Goal: Complete application form

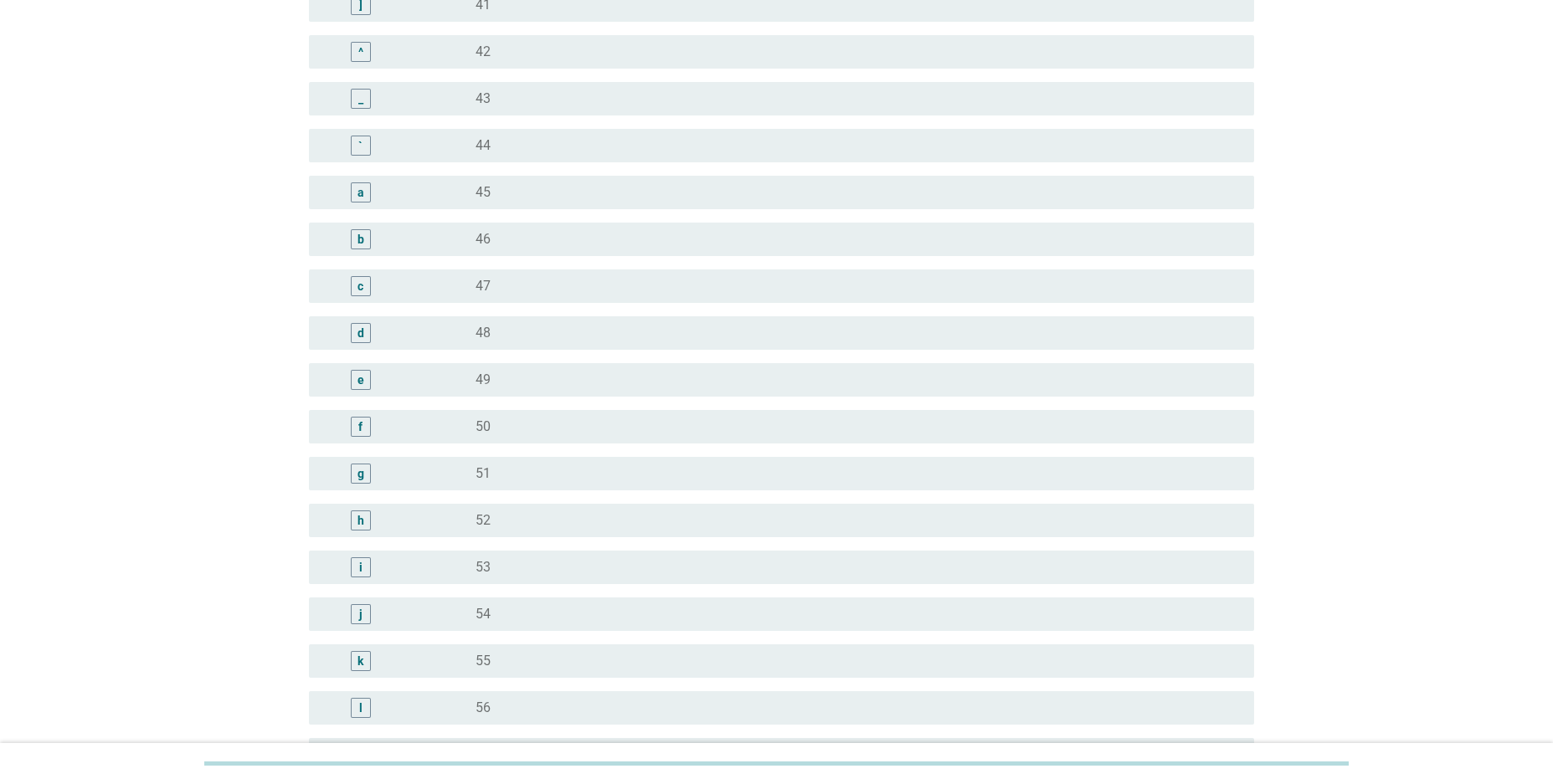
scroll to position [1529, 0]
click at [495, 281] on div "radio_button_unchecked 47" at bounding box center [852, 285] width 751 height 16
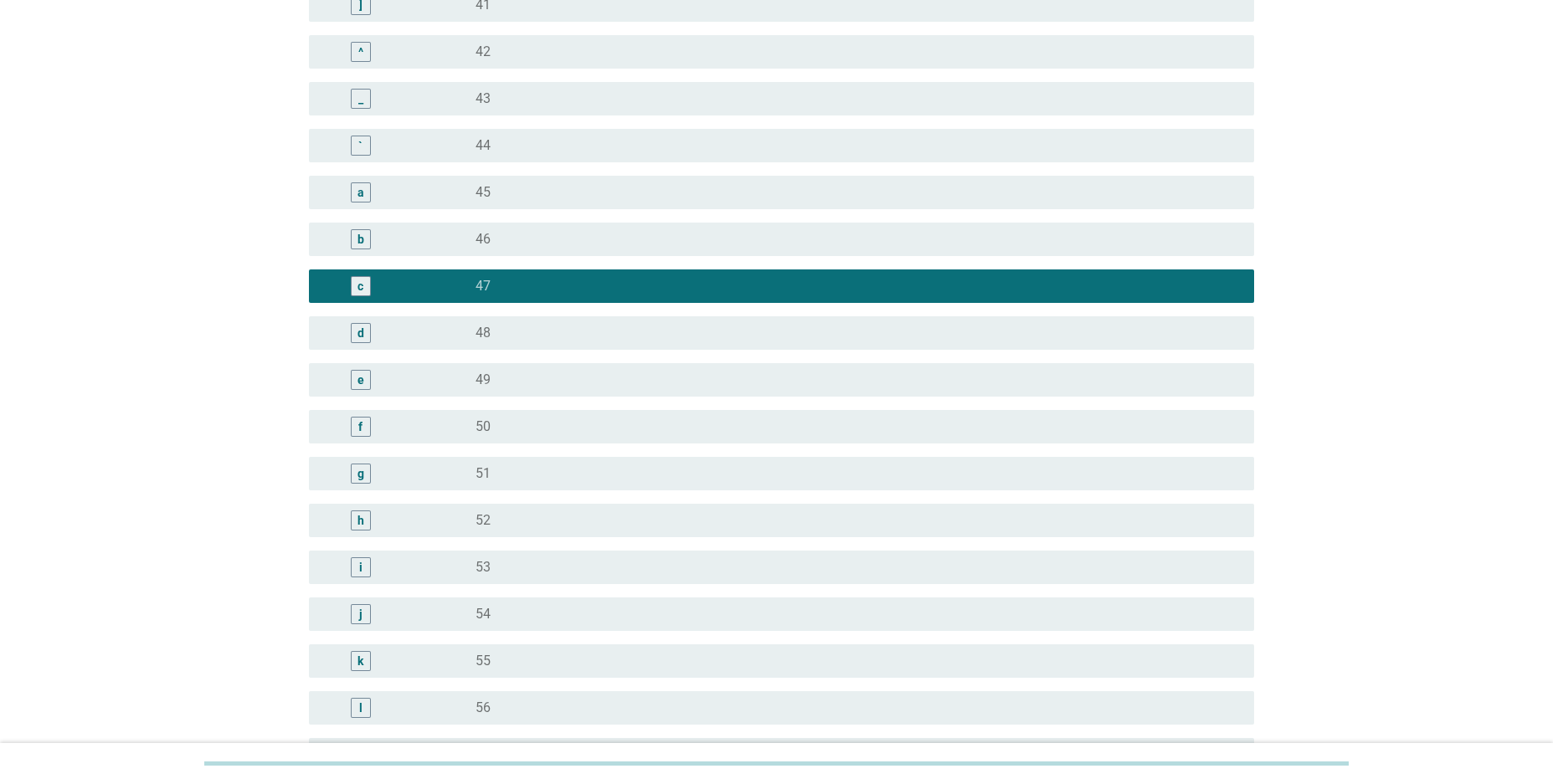
scroll to position [1872, 0]
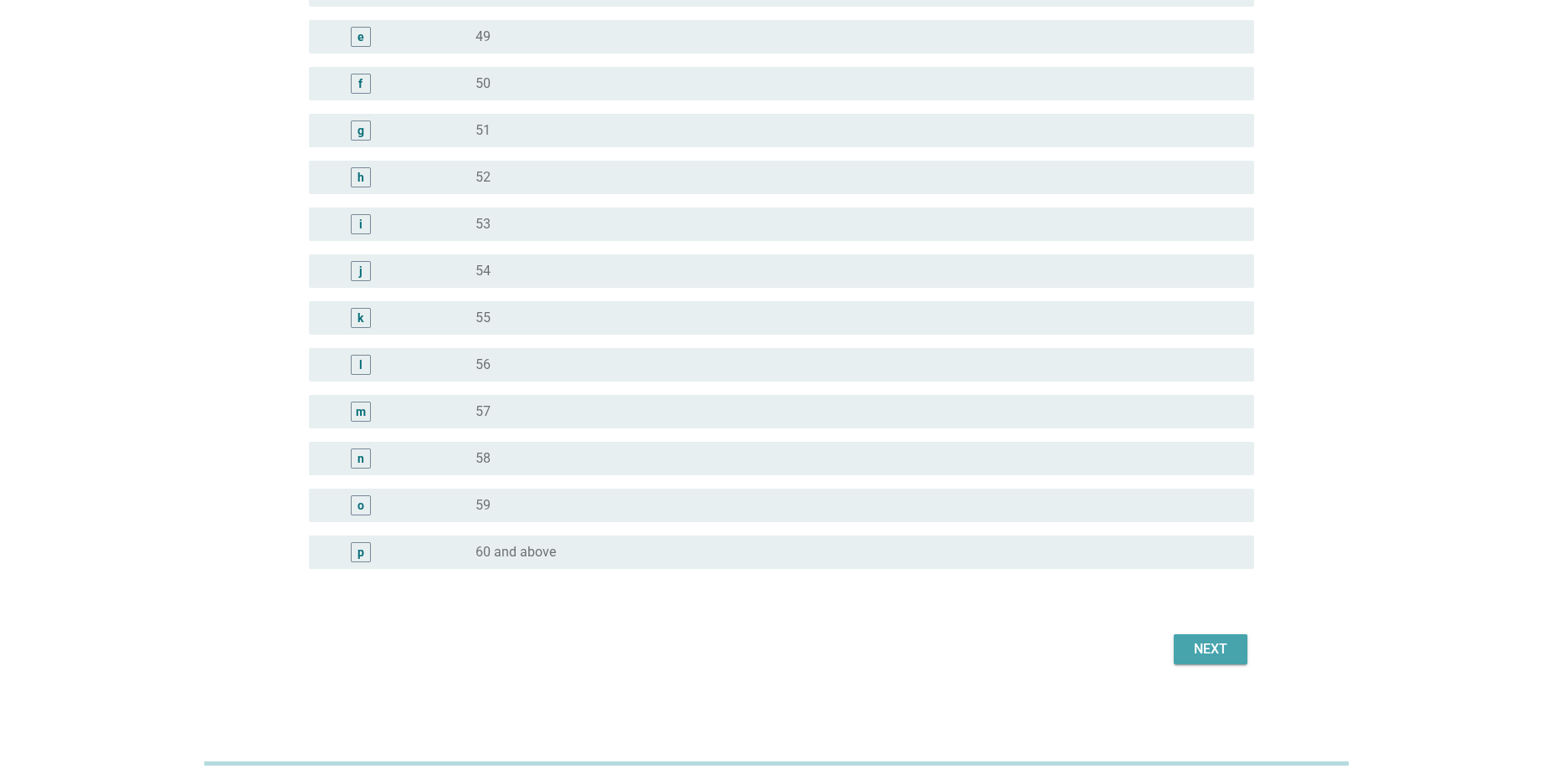
click at [1216, 654] on div "Next" at bounding box center [1210, 649] width 47 height 20
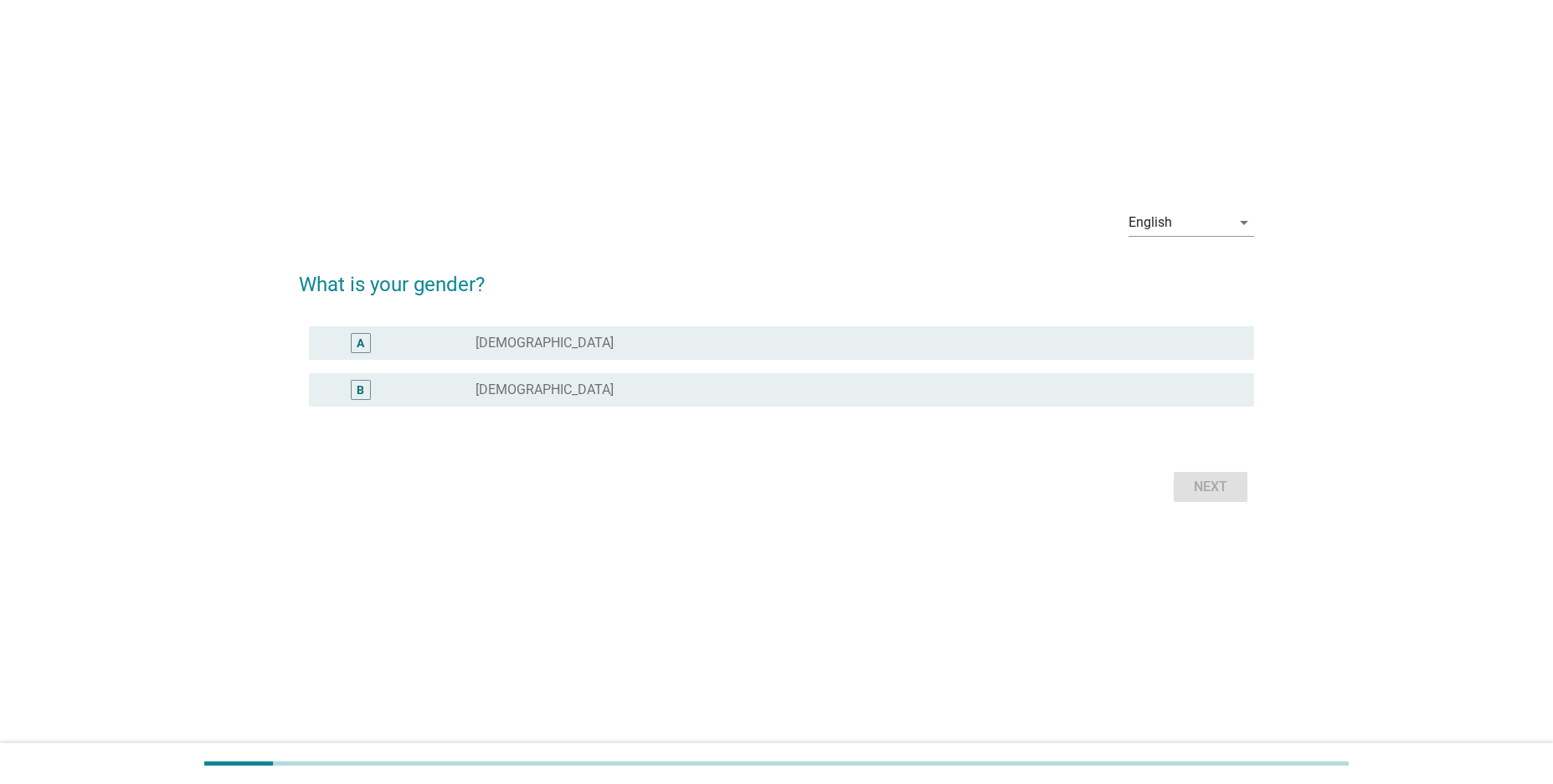
scroll to position [0, 0]
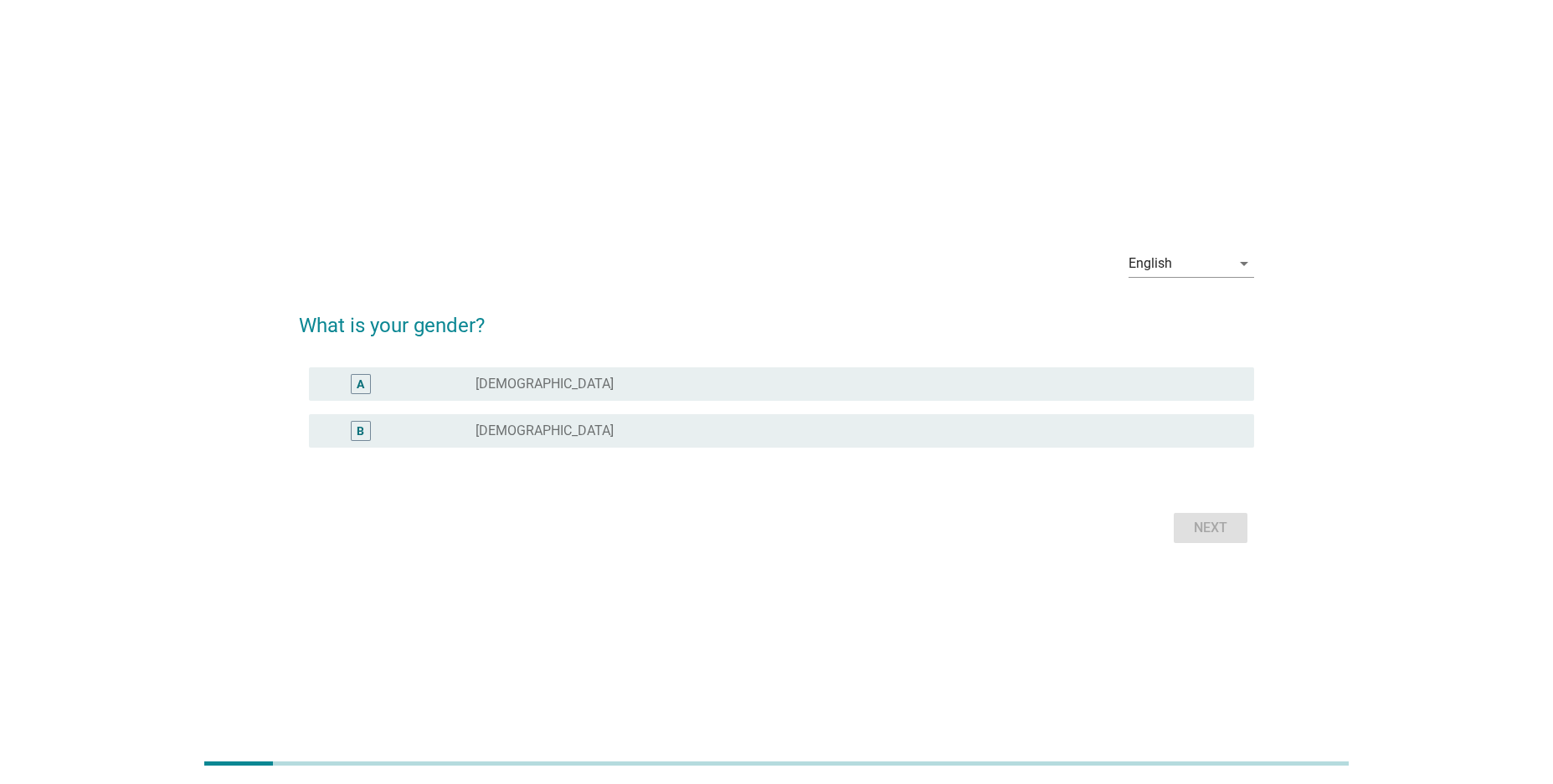
click at [490, 380] on label "[DEMOGRAPHIC_DATA]" at bounding box center [544, 383] width 138 height 16
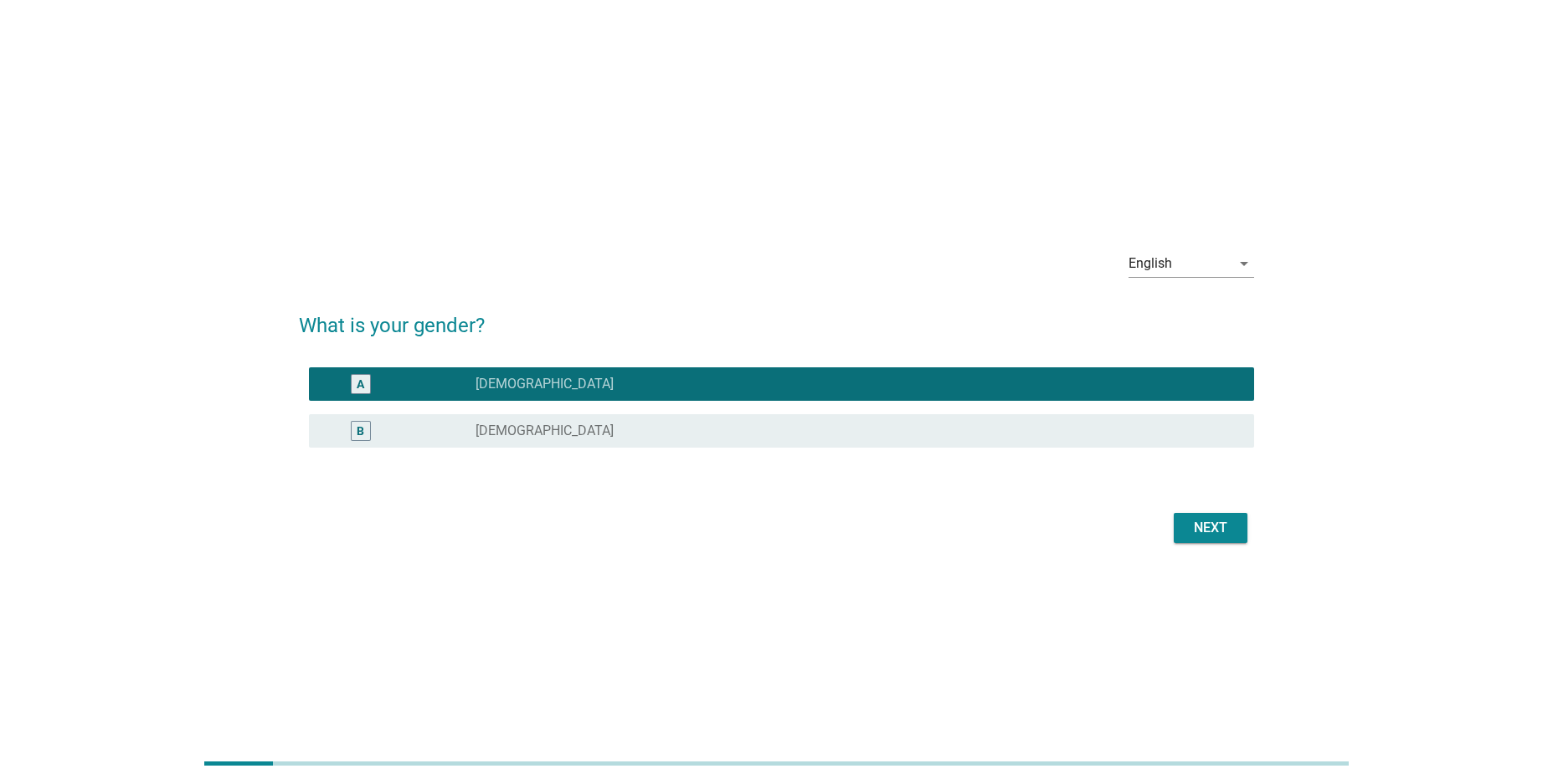
click at [1216, 536] on div "Next" at bounding box center [1210, 528] width 47 height 20
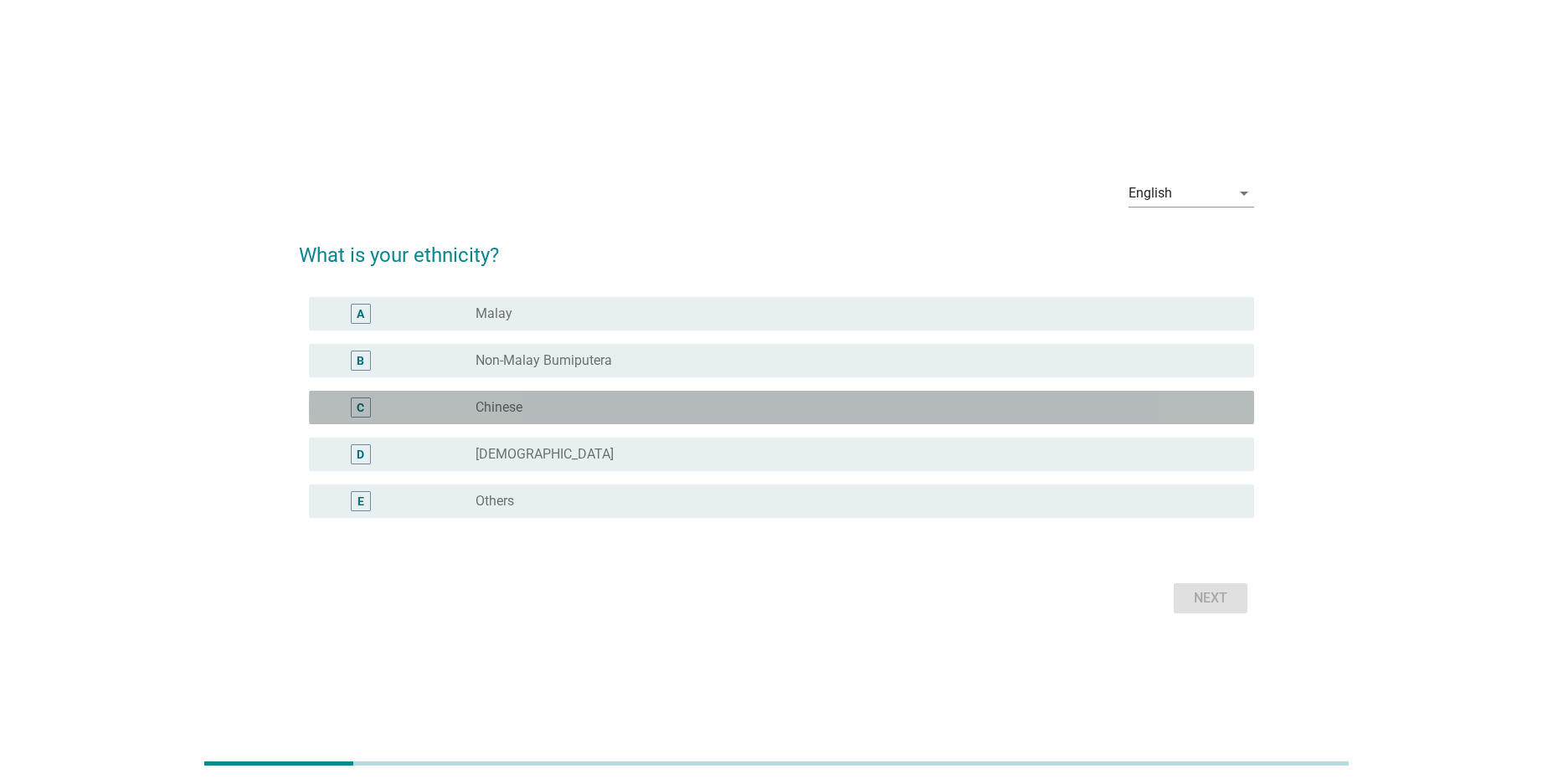
click at [508, 404] on label "Chinese" at bounding box center [499, 406] width 47 height 16
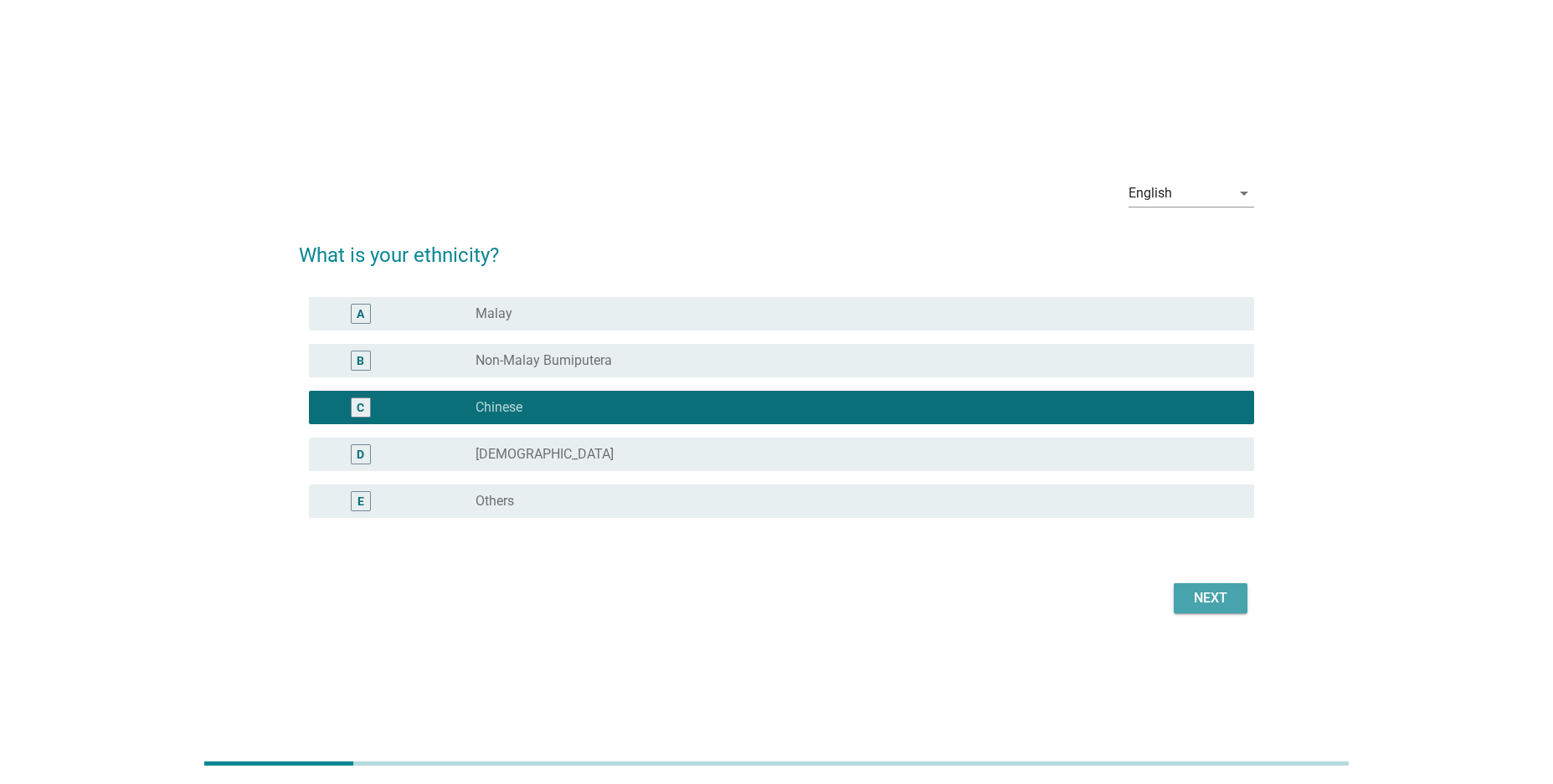
click at [1235, 604] on button "Next" at bounding box center [1210, 598] width 73 height 30
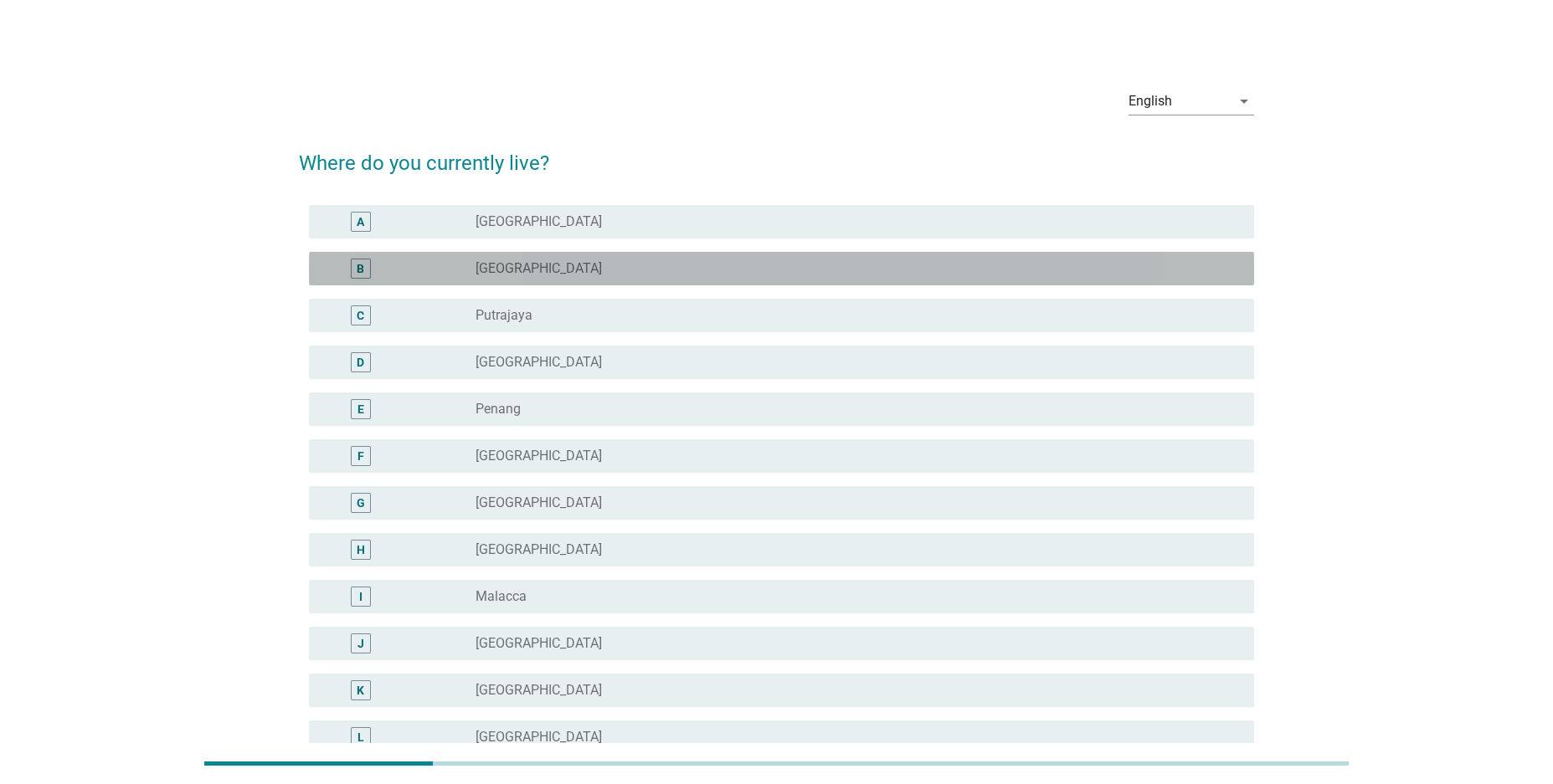
click at [505, 265] on label "[GEOGRAPHIC_DATA]" at bounding box center [539, 268] width 126 height 16
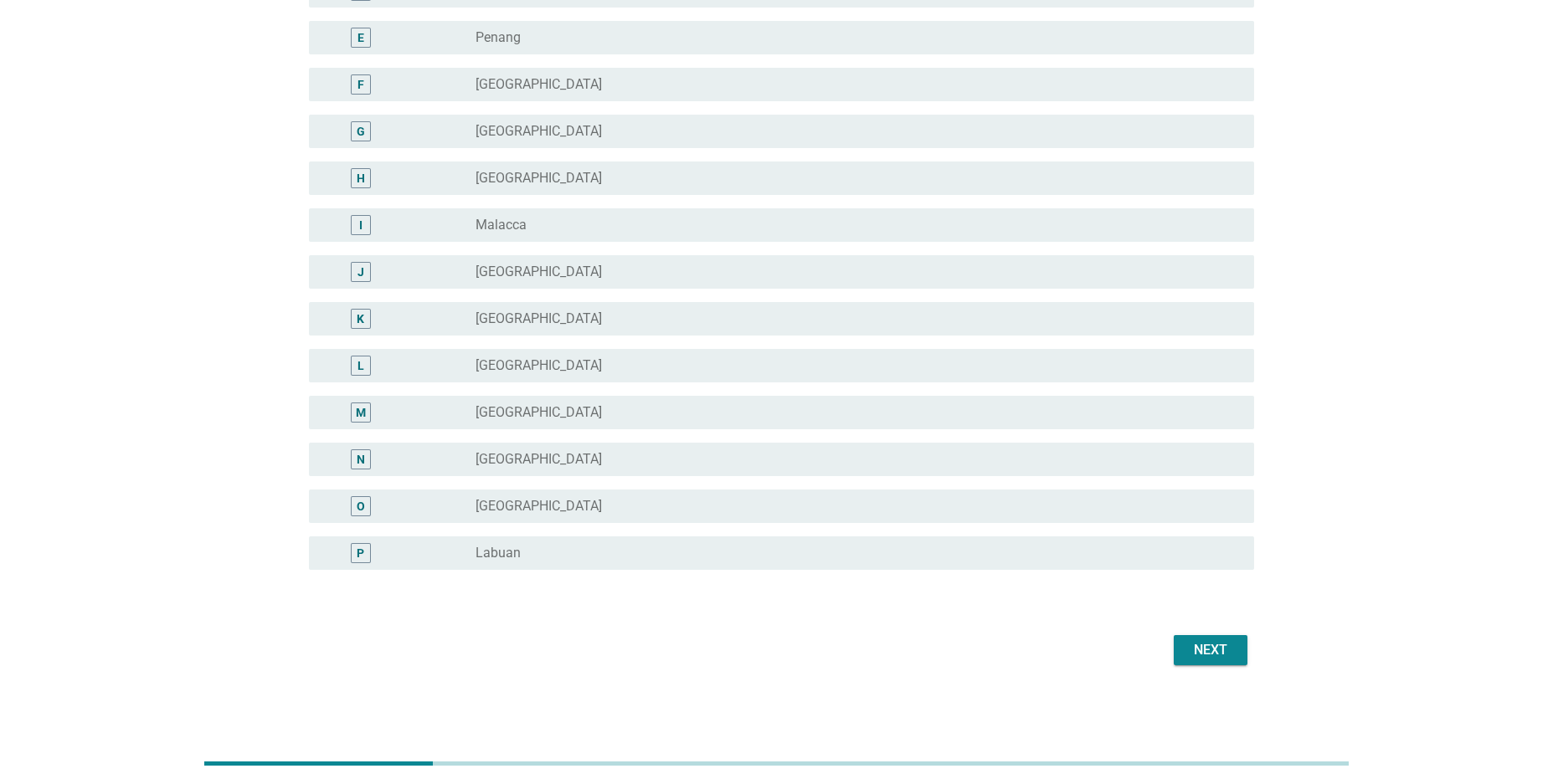
scroll to position [373, 0]
click at [1217, 641] on div "Next" at bounding box center [1210, 649] width 47 height 20
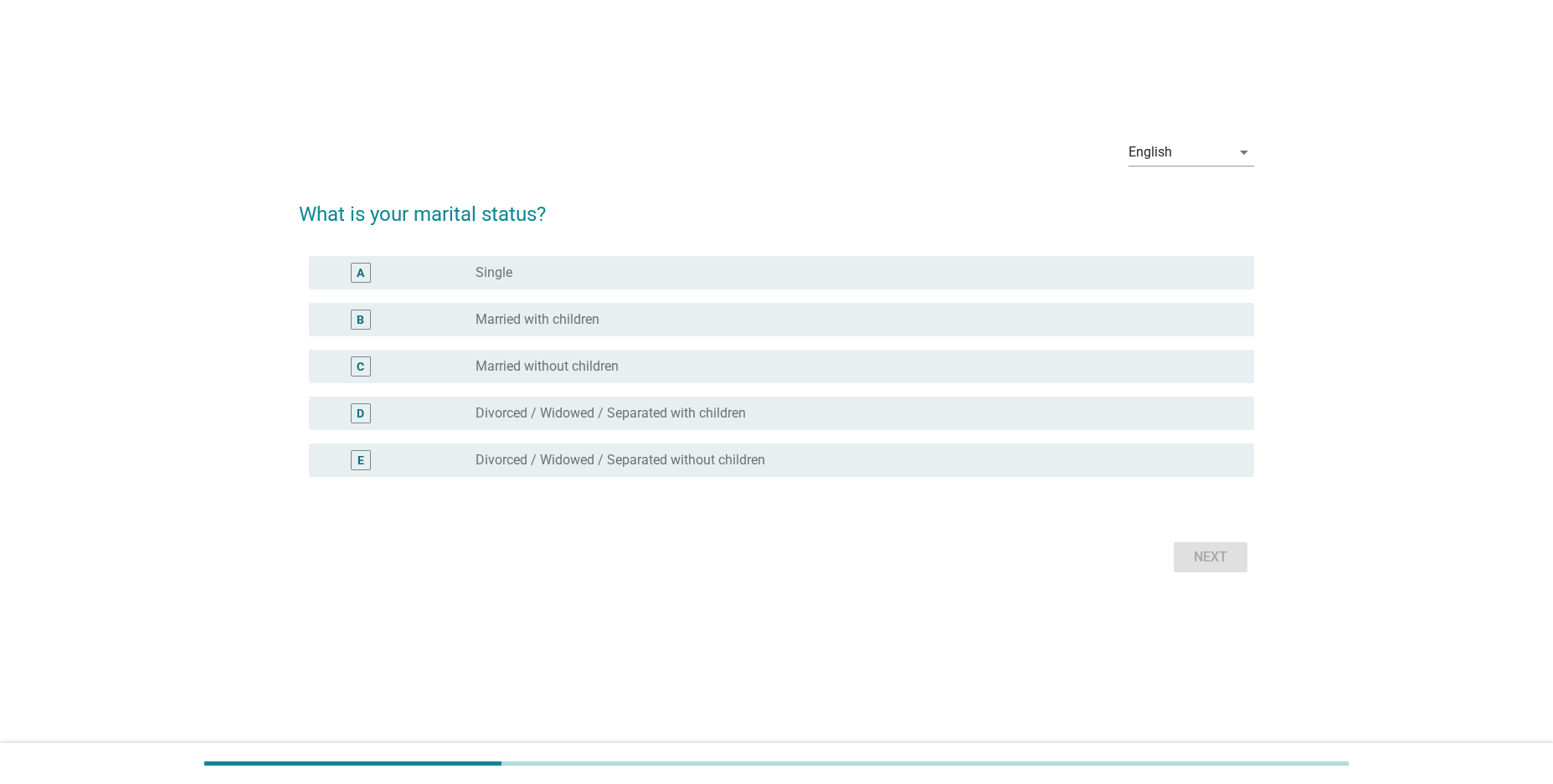
scroll to position [0, 0]
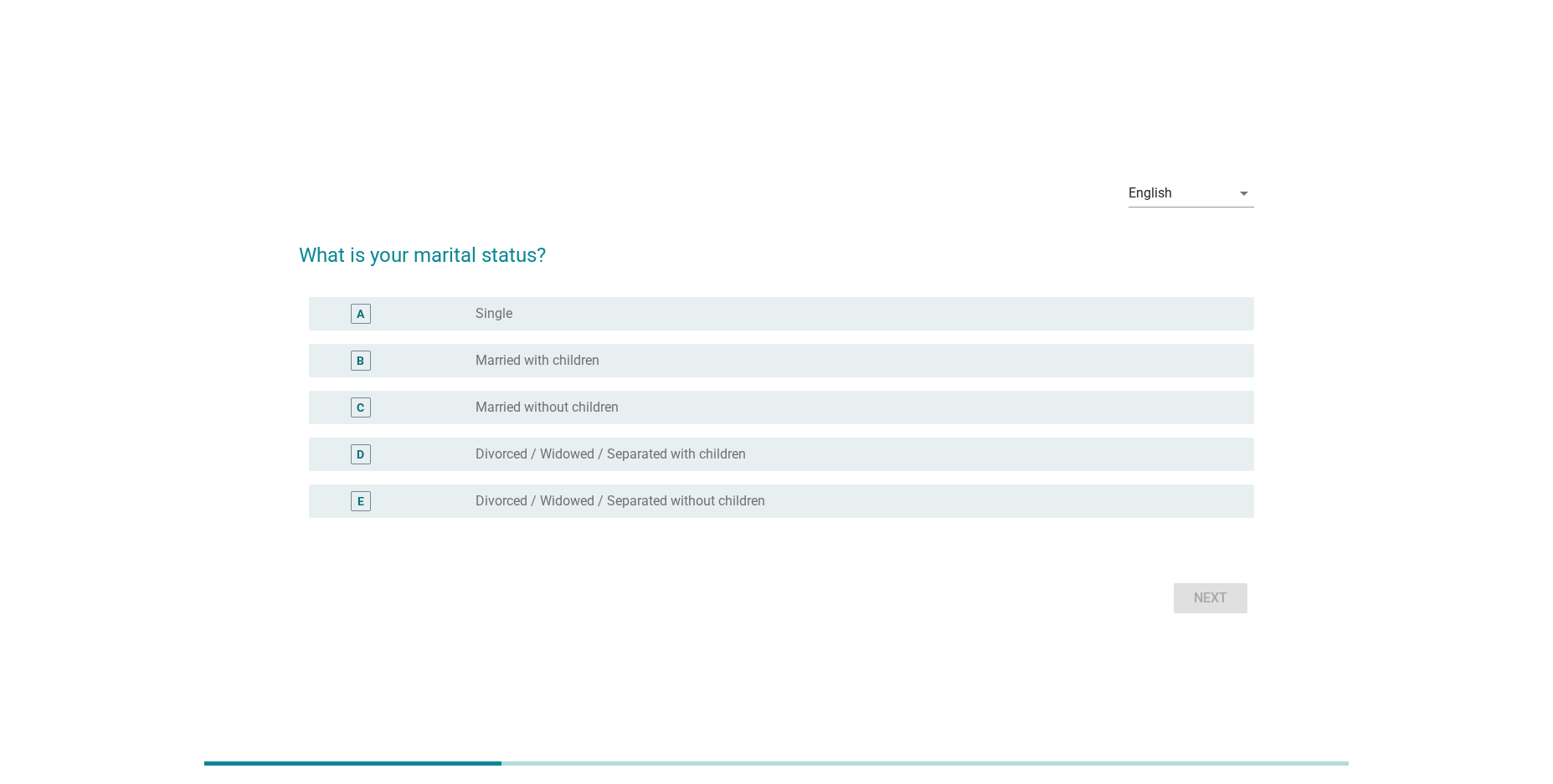
click at [582, 365] on label "Married with children" at bounding box center [538, 360] width 124 height 16
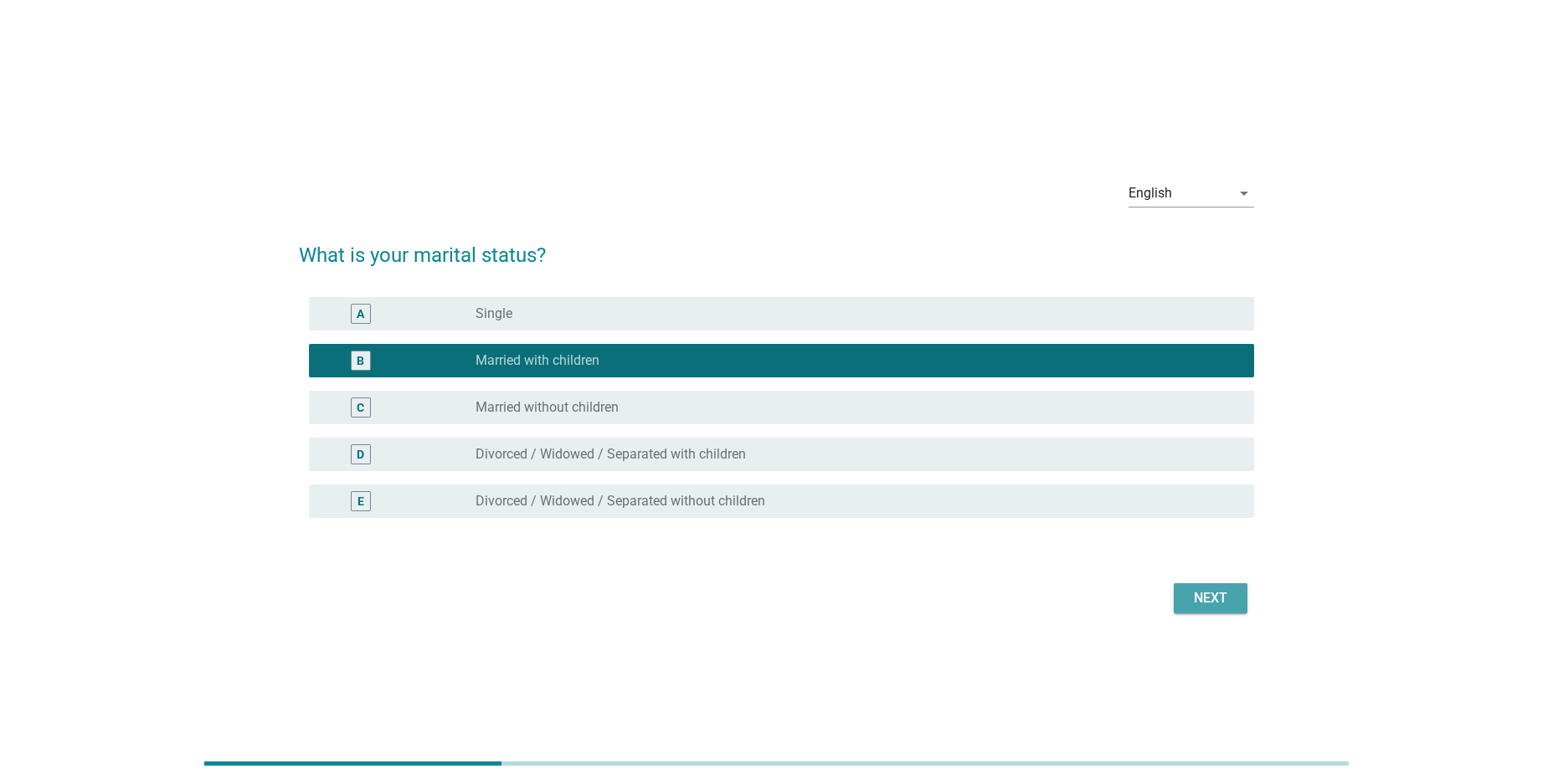
click at [1198, 598] on div "Next" at bounding box center [1210, 598] width 47 height 20
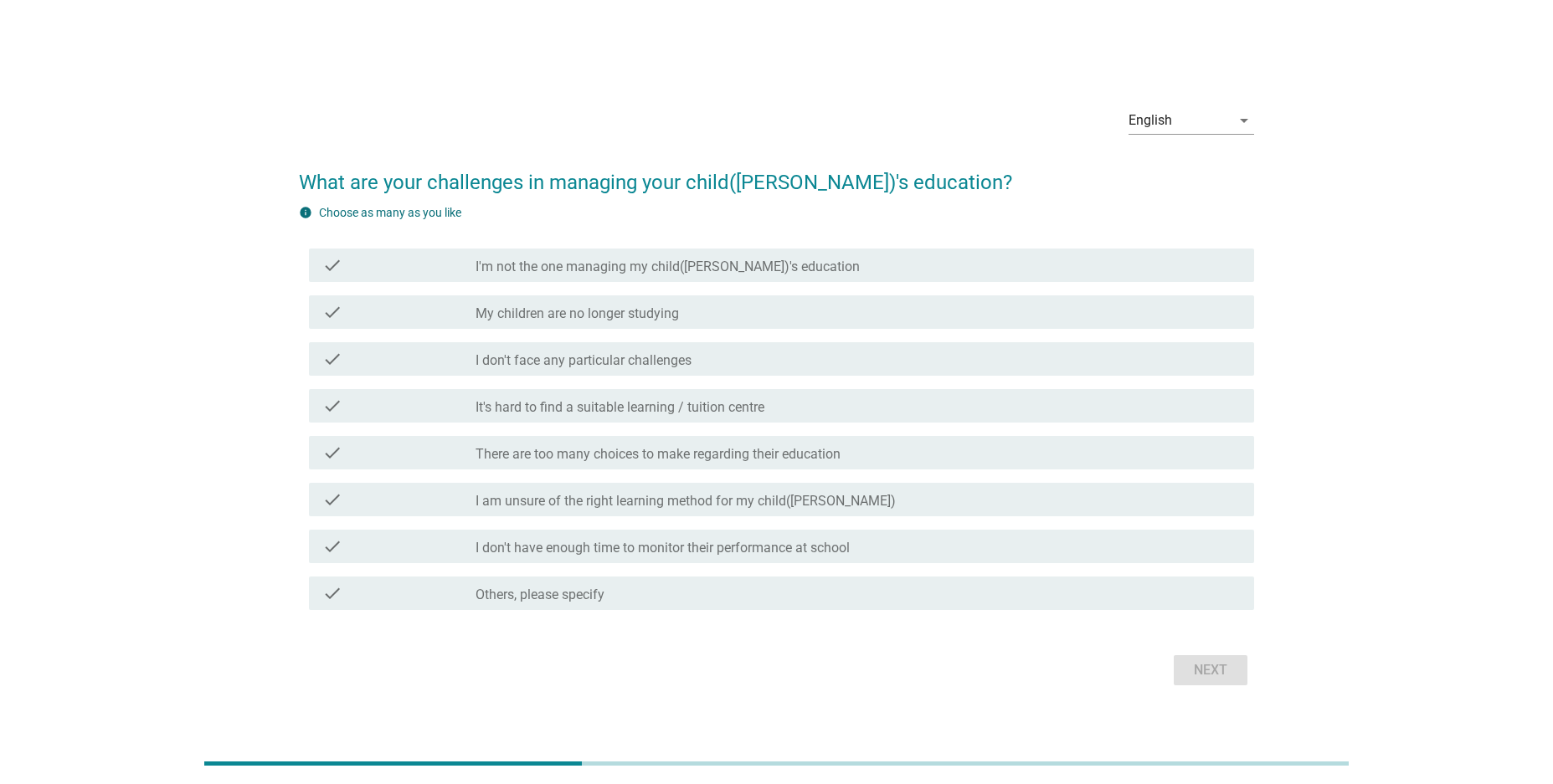
click at [574, 410] on label "It's hard to find a suitable learning / tuition centre" at bounding box center [620, 406] width 289 height 16
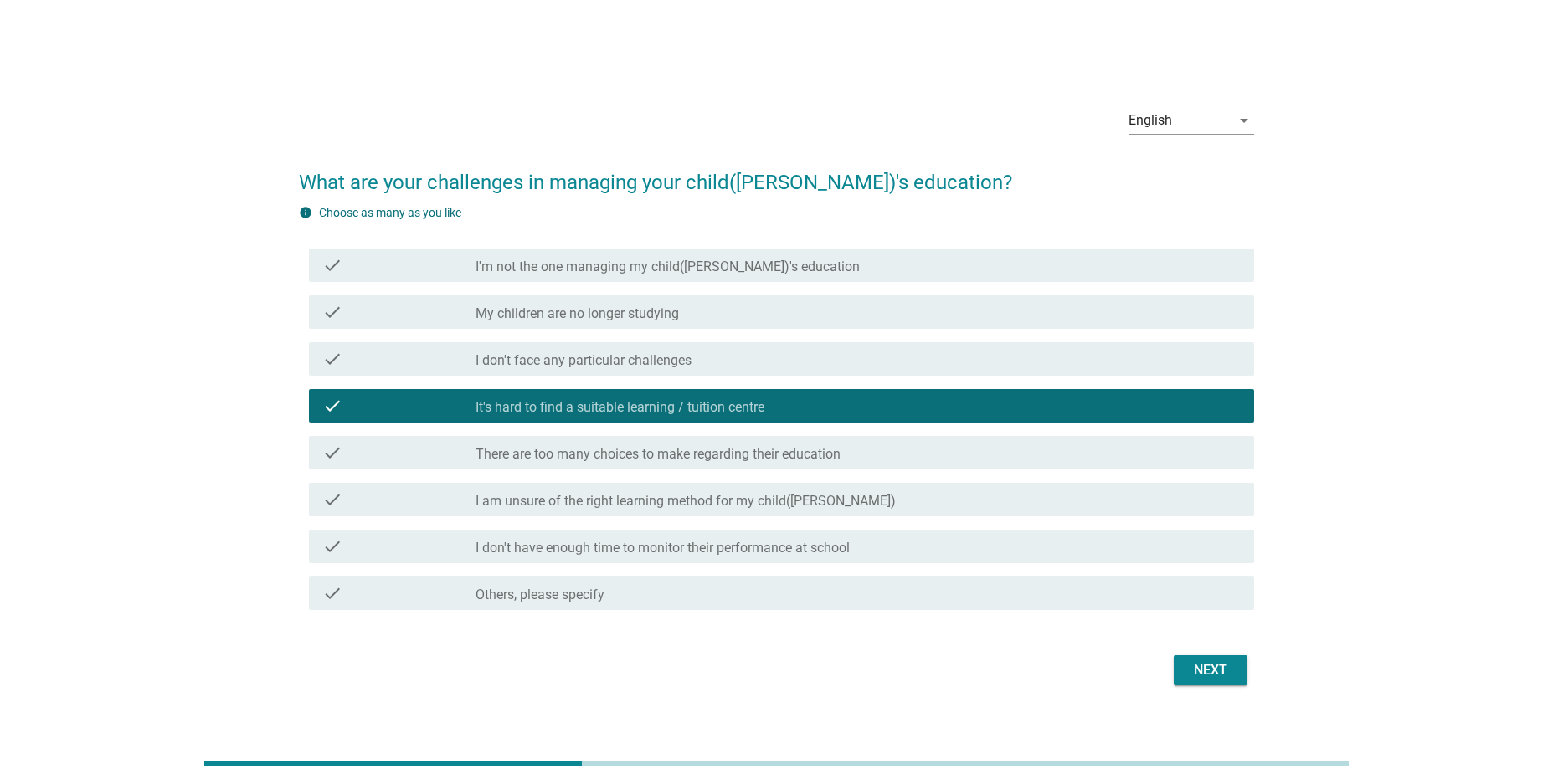
click at [681, 412] on label "It's hard to find a suitable learning / tuition centre" at bounding box center [620, 406] width 289 height 16
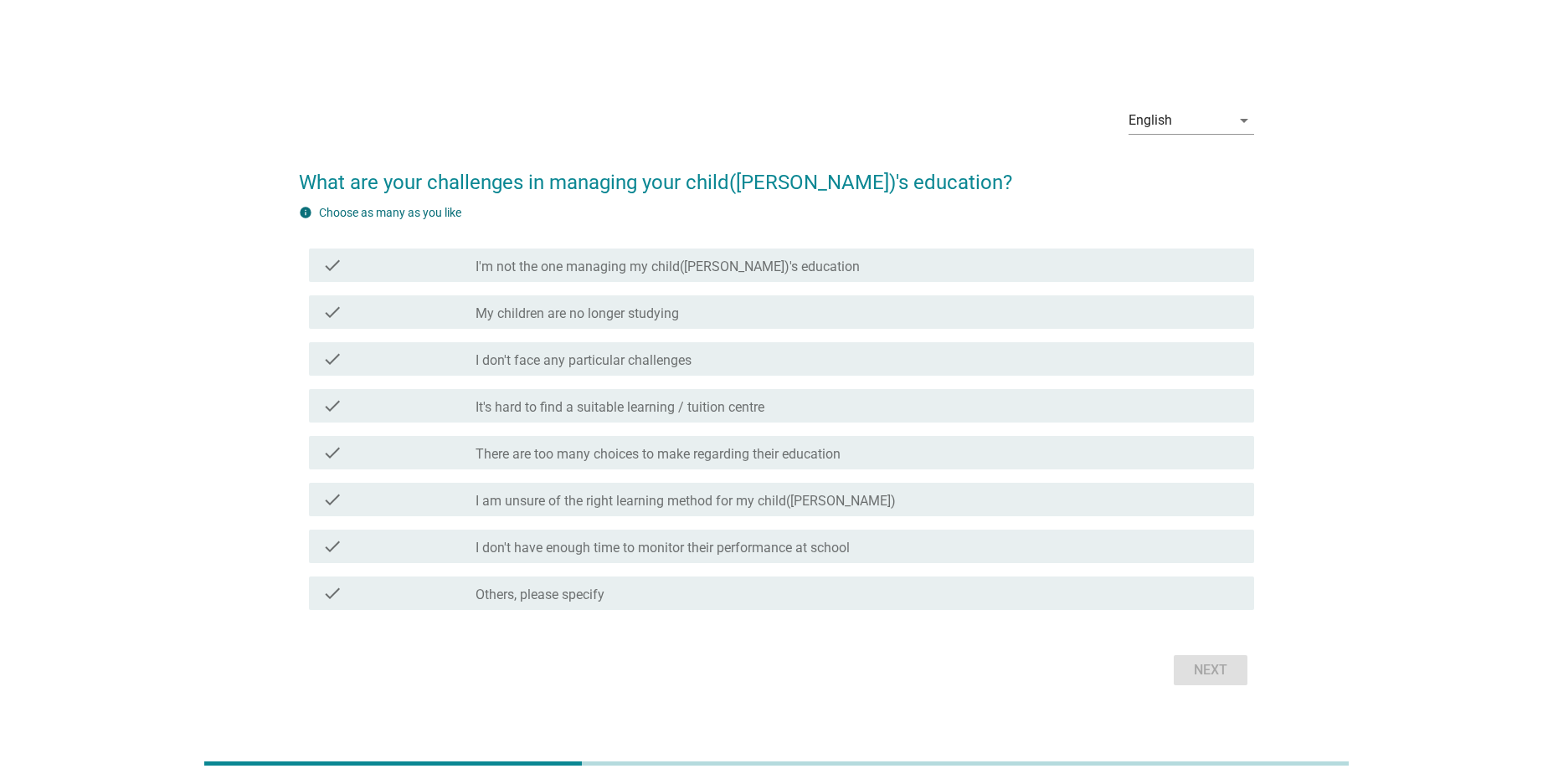
click at [672, 457] on label "There are too many choices to make regarding their education" at bounding box center [658, 454] width 365 height 16
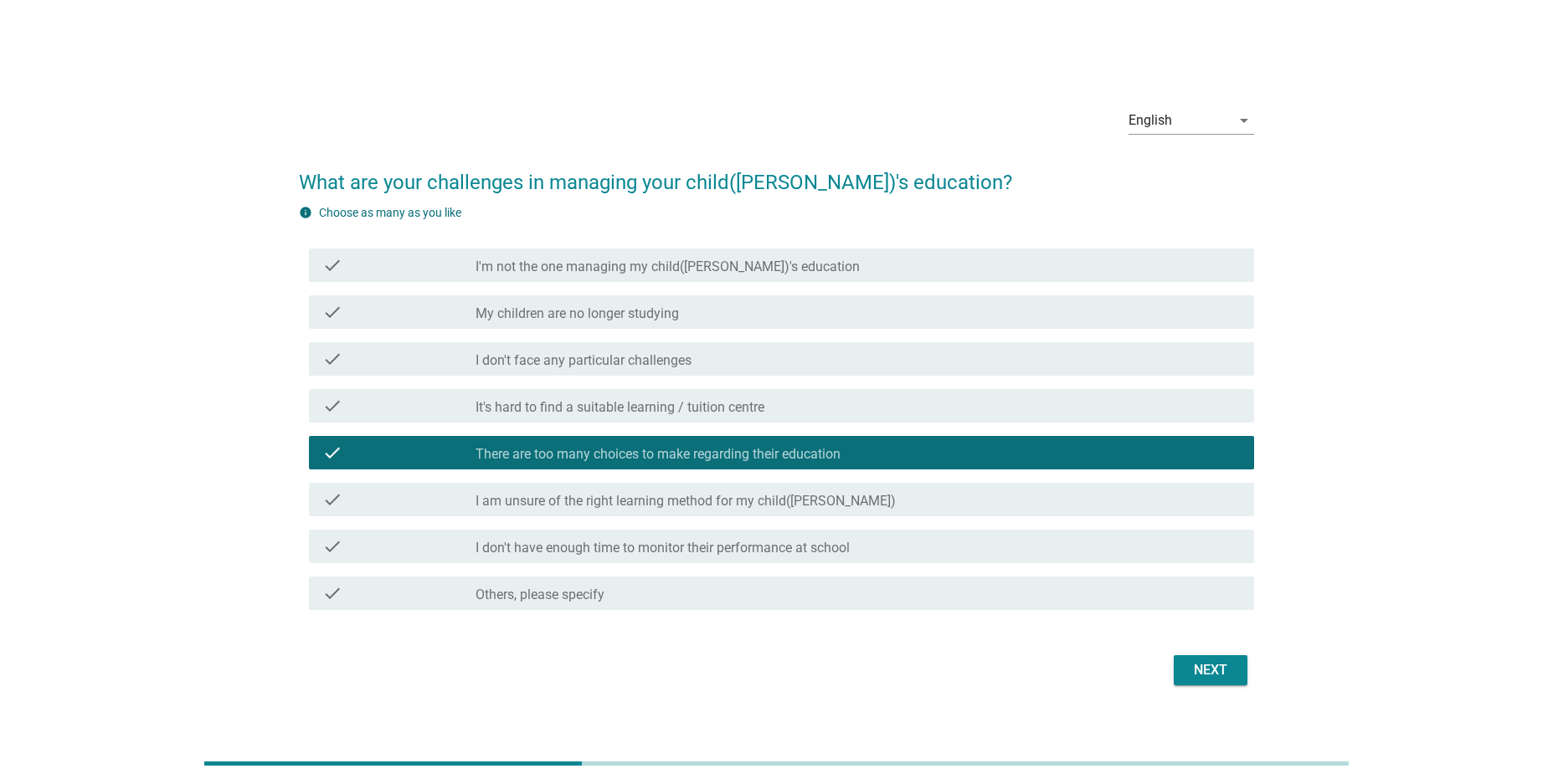
click at [636, 291] on div "check check_box_outline_blank My children are no longer studying" at bounding box center [776, 312] width 955 height 47
click at [639, 272] on label "I'm not the one managing my child([PERSON_NAME])'s education" at bounding box center [668, 266] width 384 height 16
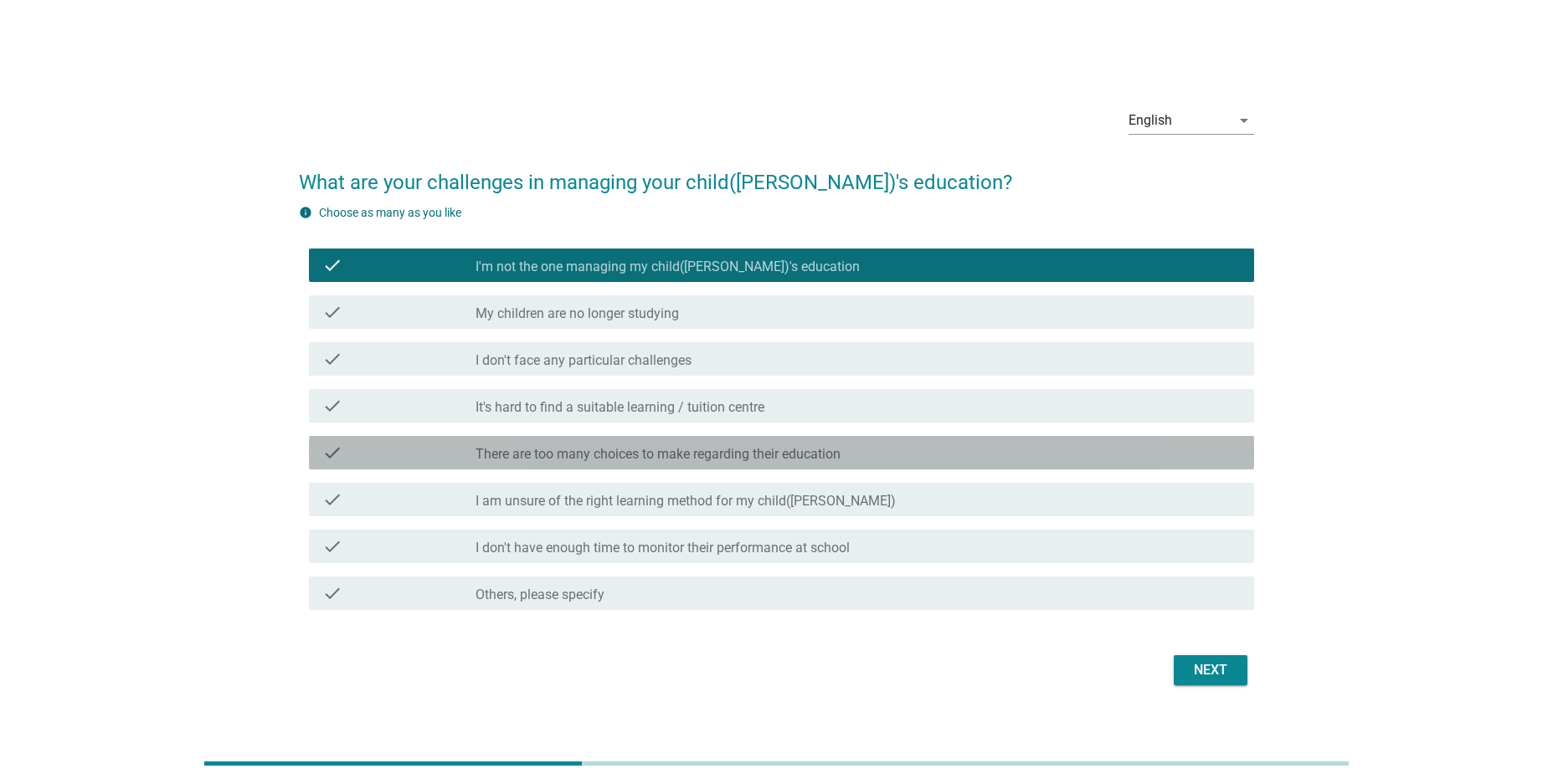
click at [654, 450] on label "There are too many choices to make regarding their education" at bounding box center [658, 454] width 365 height 16
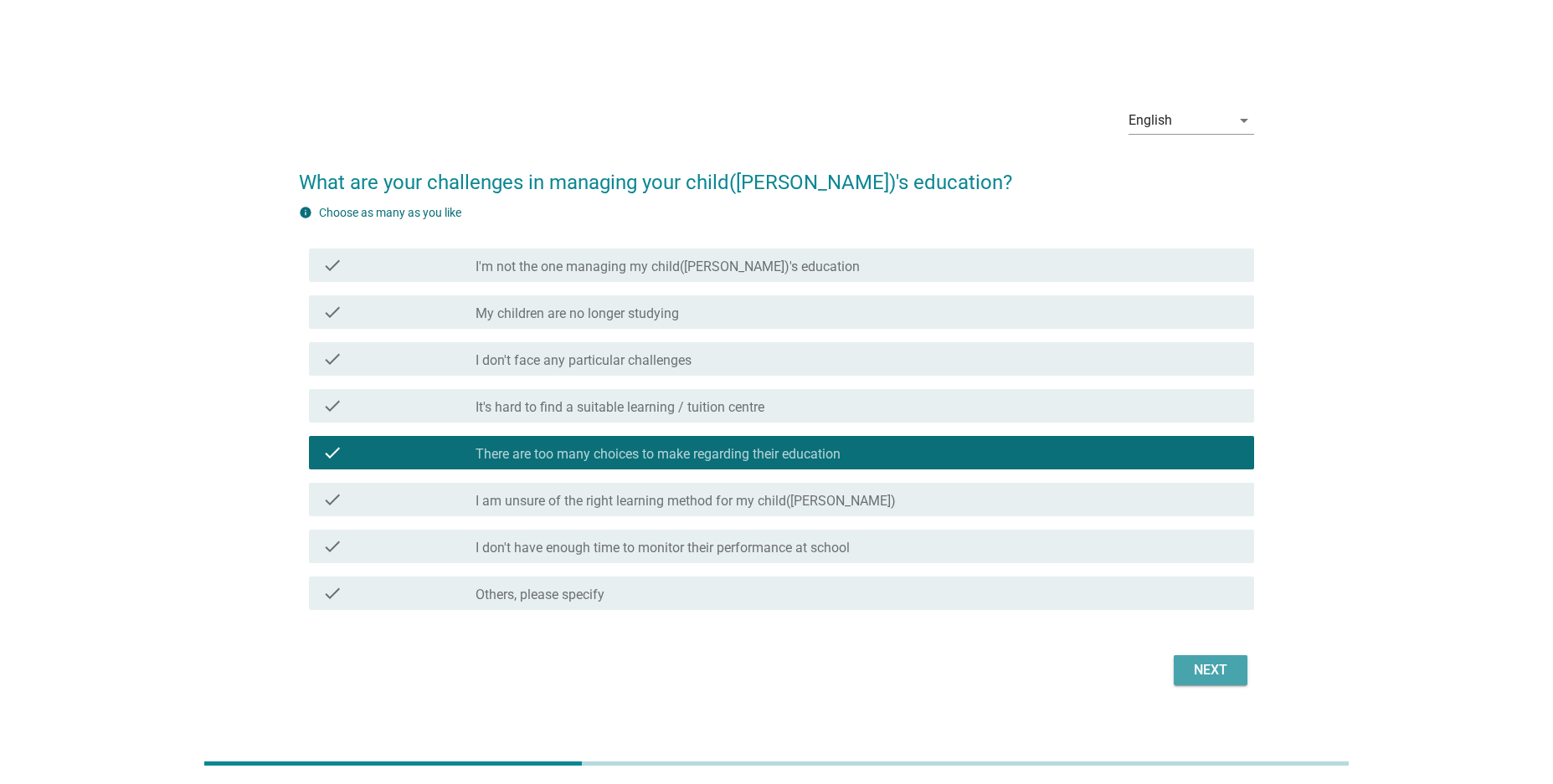
click at [1220, 671] on div "Next" at bounding box center [1210, 670] width 47 height 20
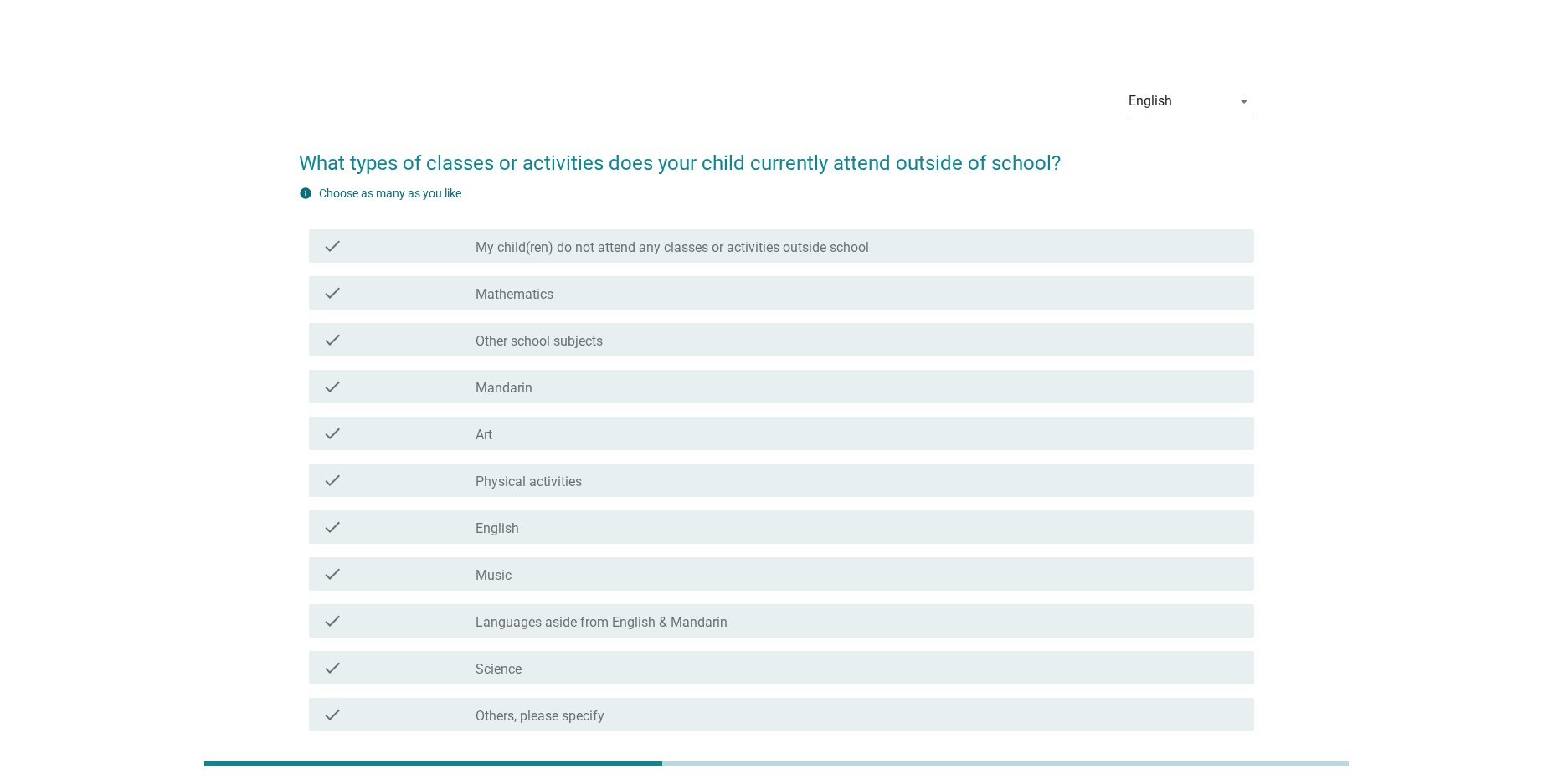
scroll to position [118, 0]
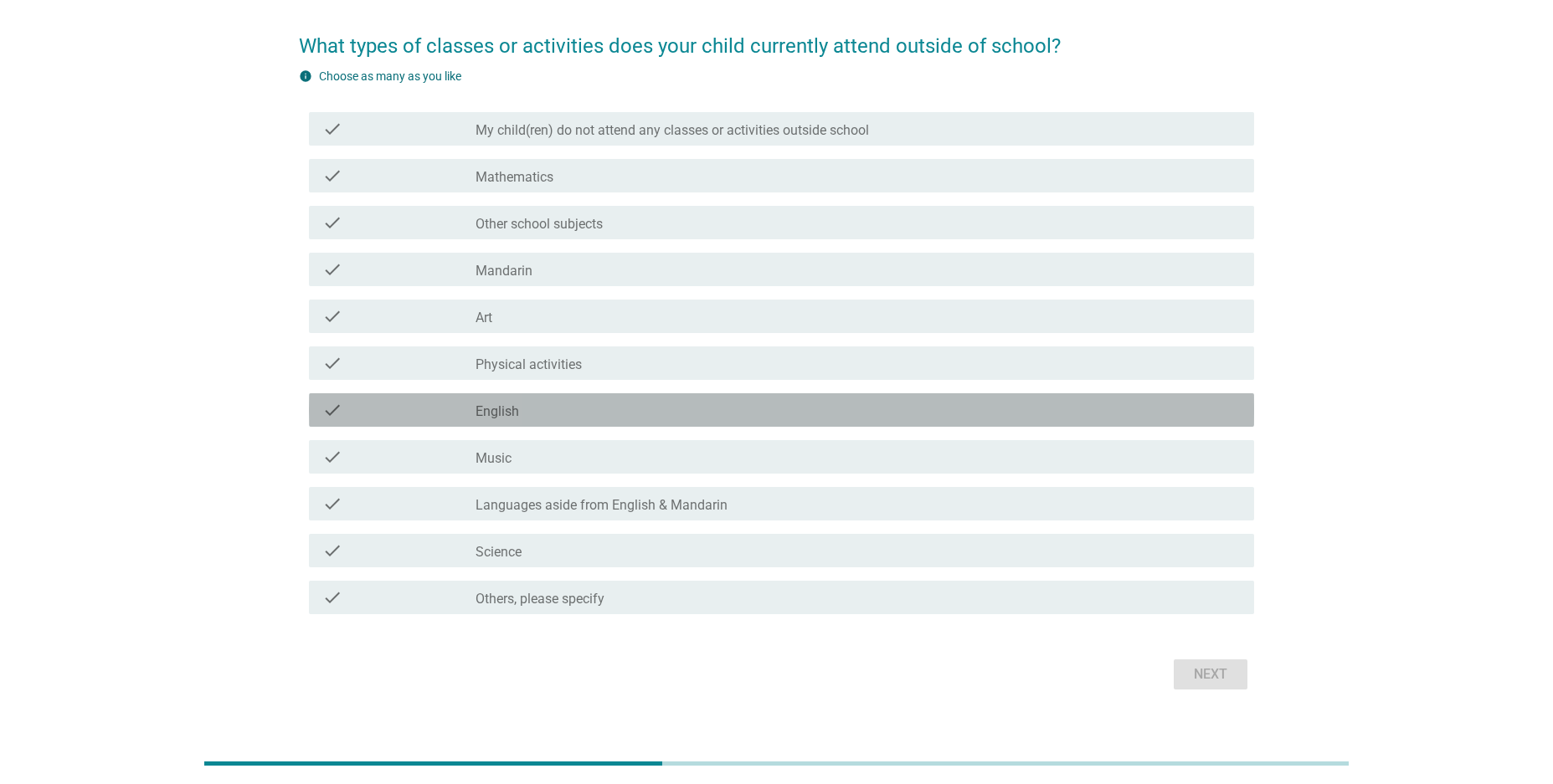
click at [521, 406] on div "check_box_outline_blank English" at bounding box center [858, 409] width 765 height 20
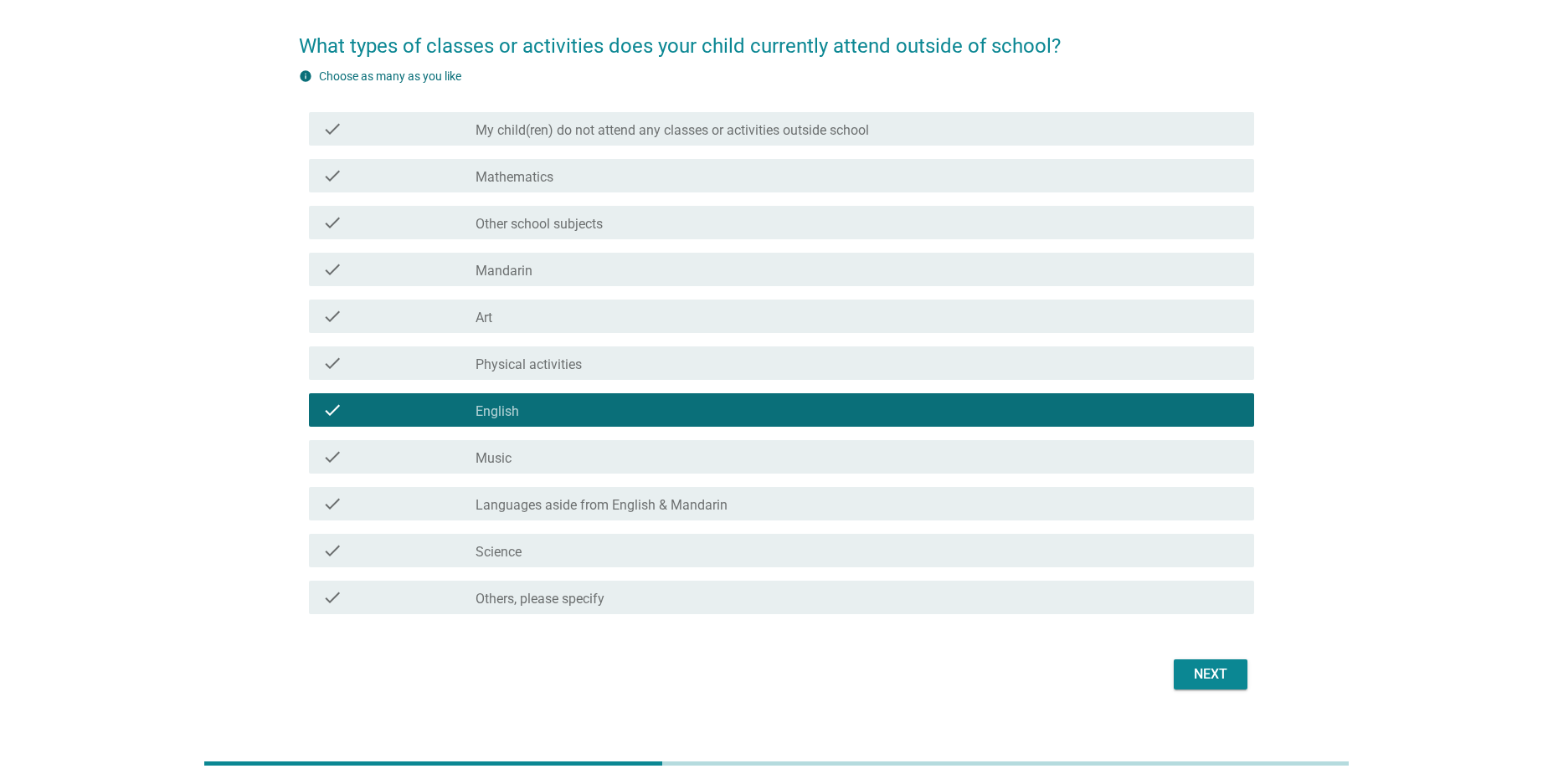
click at [553, 405] on div "check_box_outline_blank English" at bounding box center [858, 409] width 765 height 20
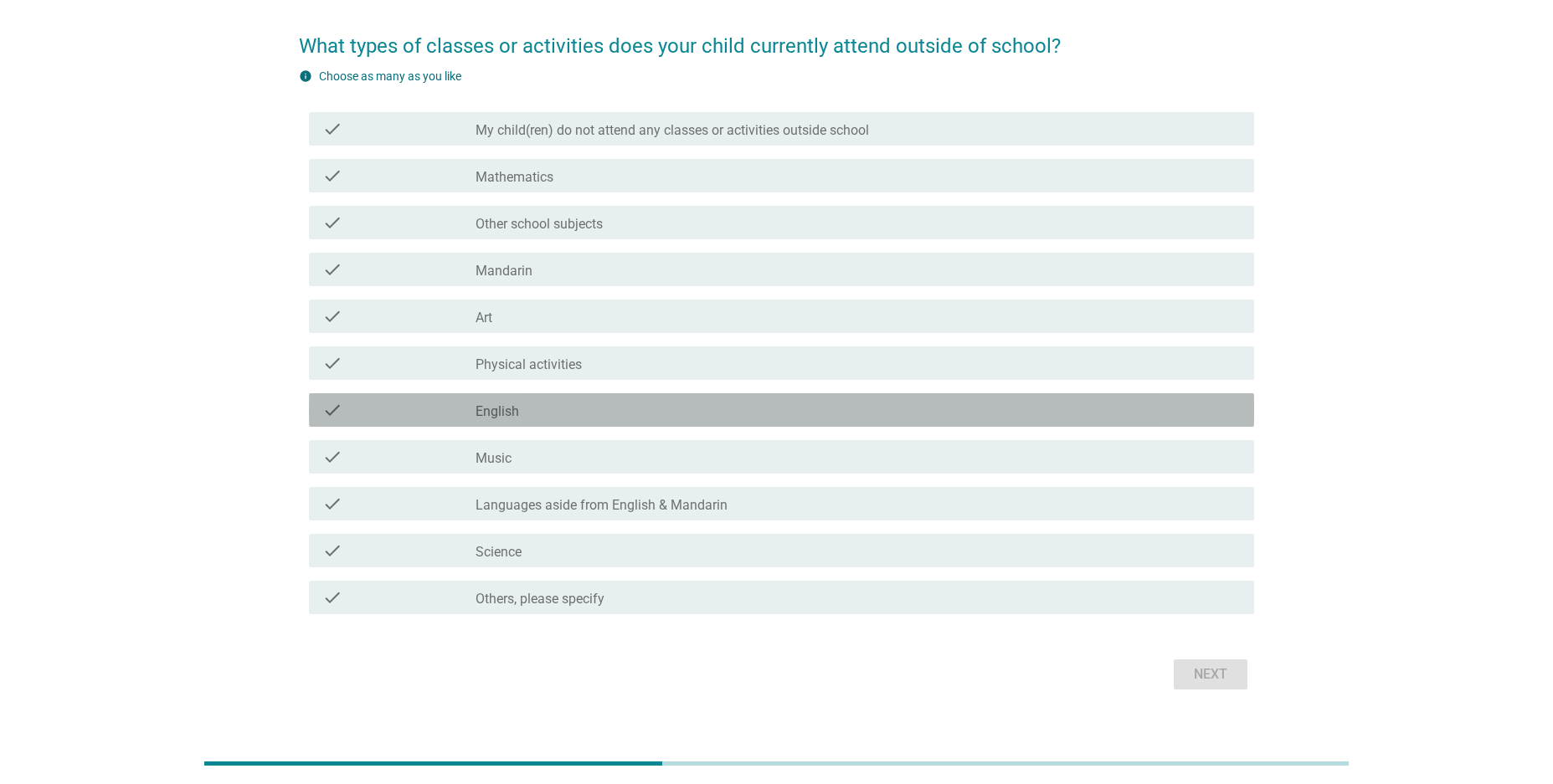
click at [547, 405] on div "check_box_outline_blank English" at bounding box center [858, 409] width 765 height 20
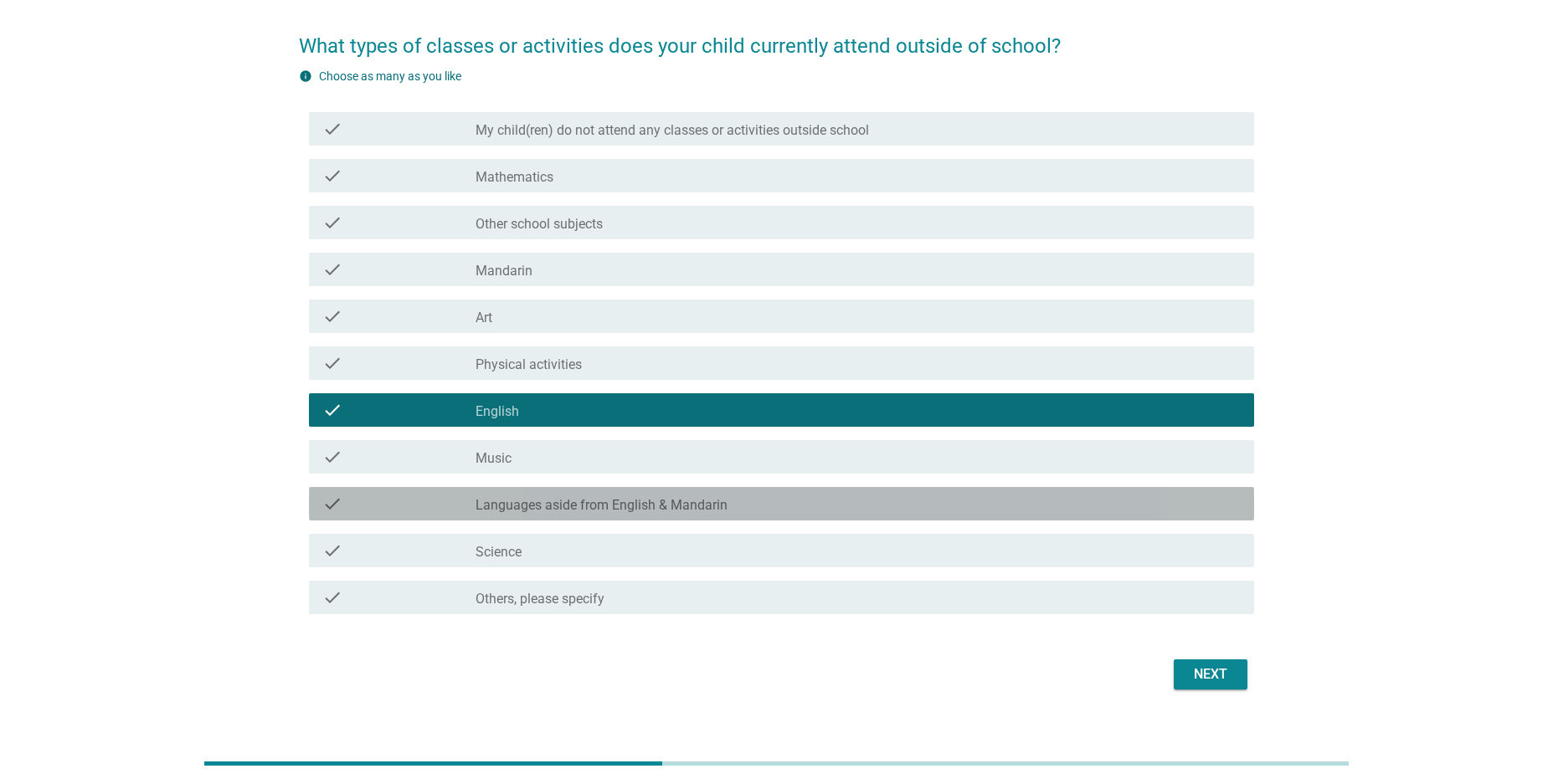
click at [718, 510] on label "Languages aside from English & Mandarin" at bounding box center [602, 505] width 252 height 16
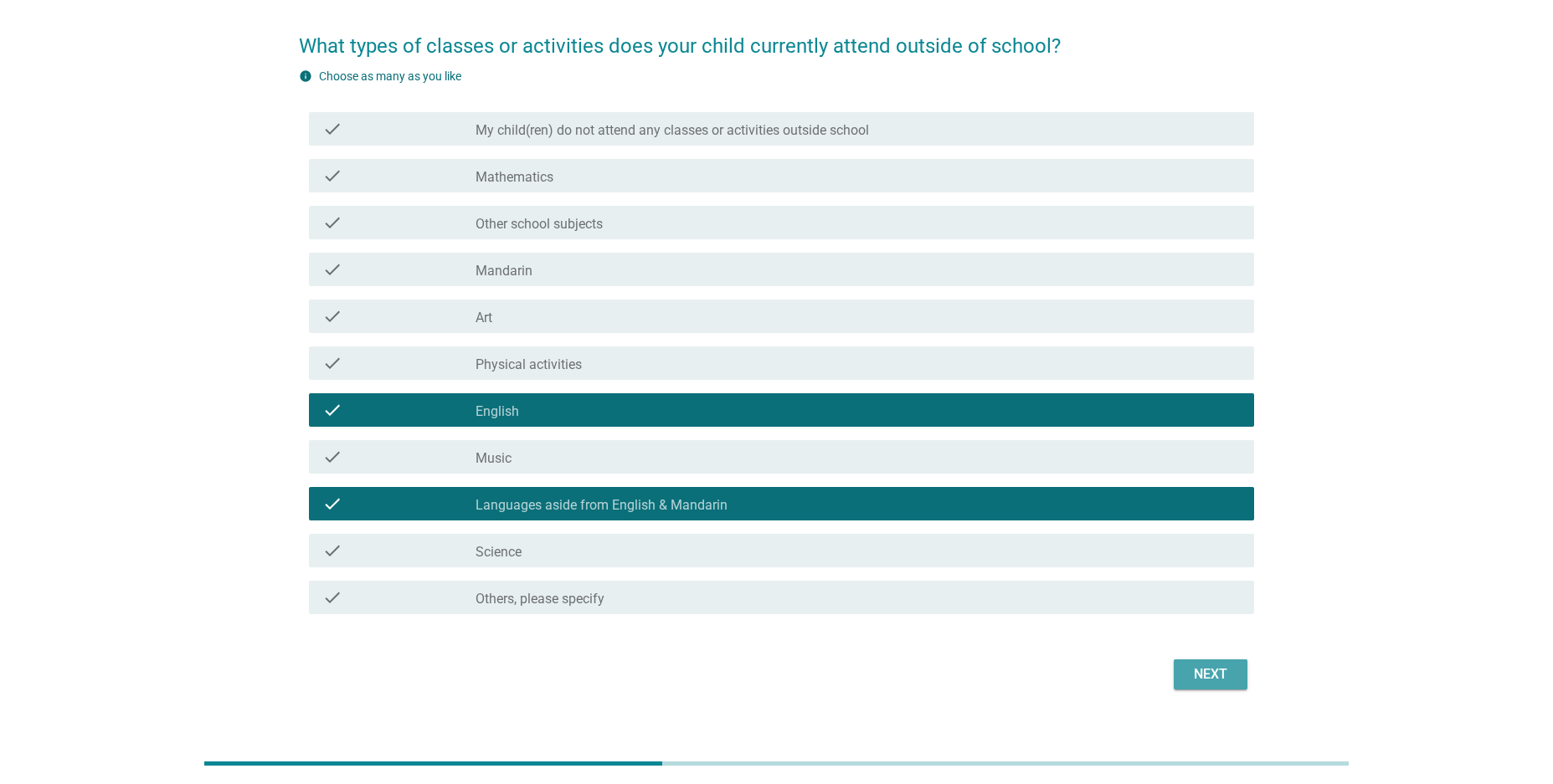
click at [1201, 667] on div "Next" at bounding box center [1210, 674] width 47 height 20
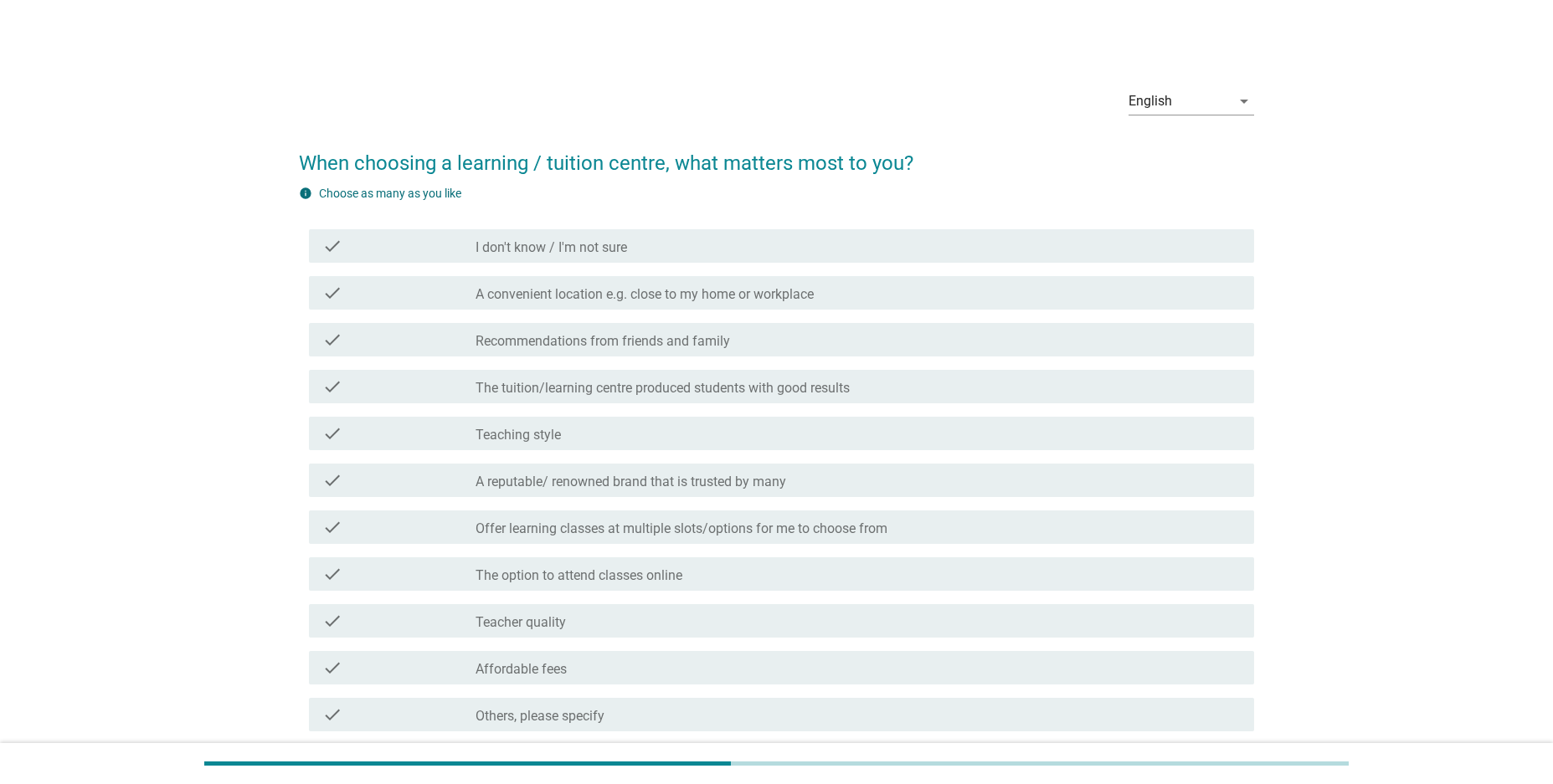
scroll to position [143, 0]
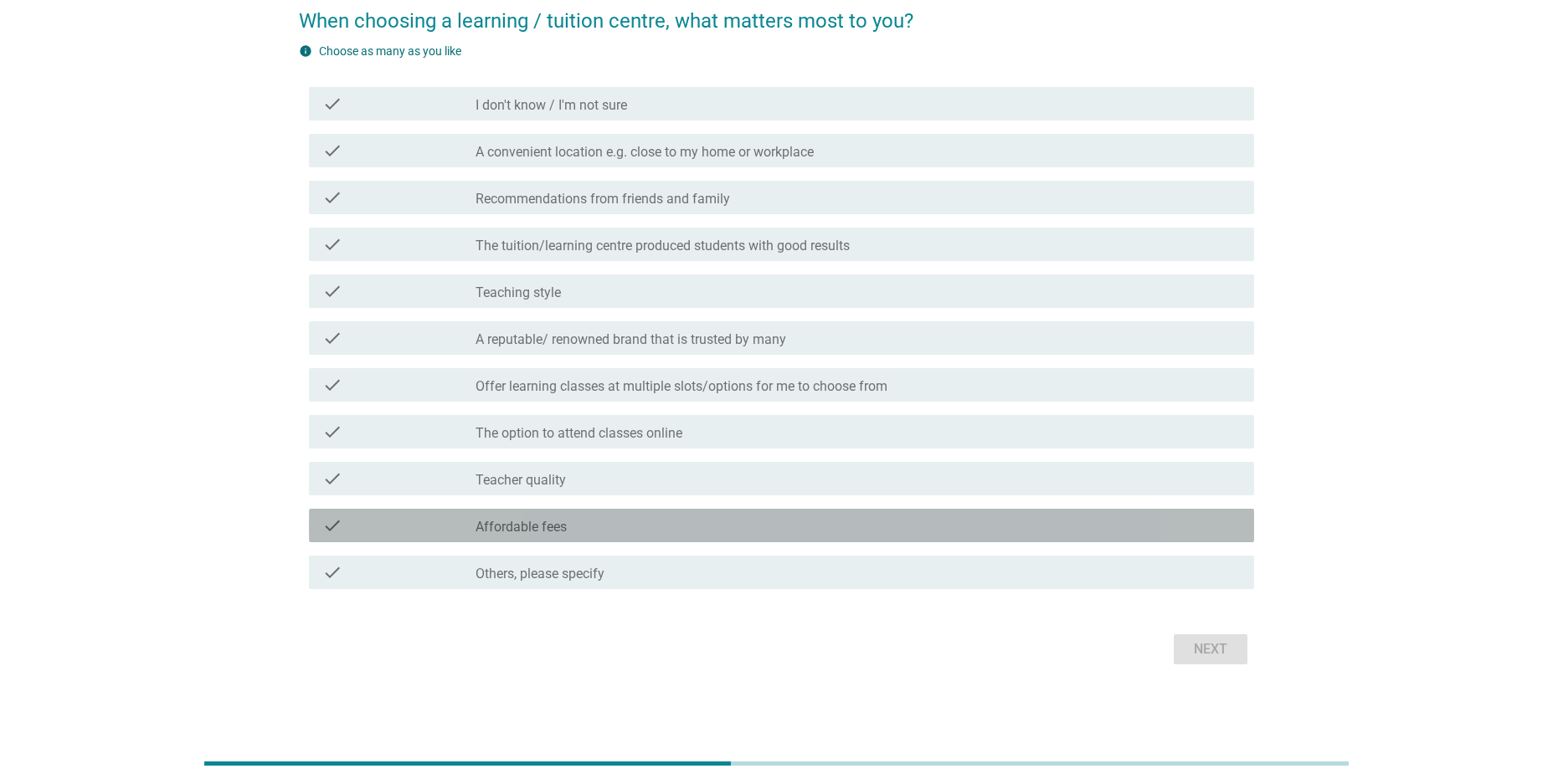
click at [552, 527] on label "Affordable fees" at bounding box center [521, 527] width 92 height 16
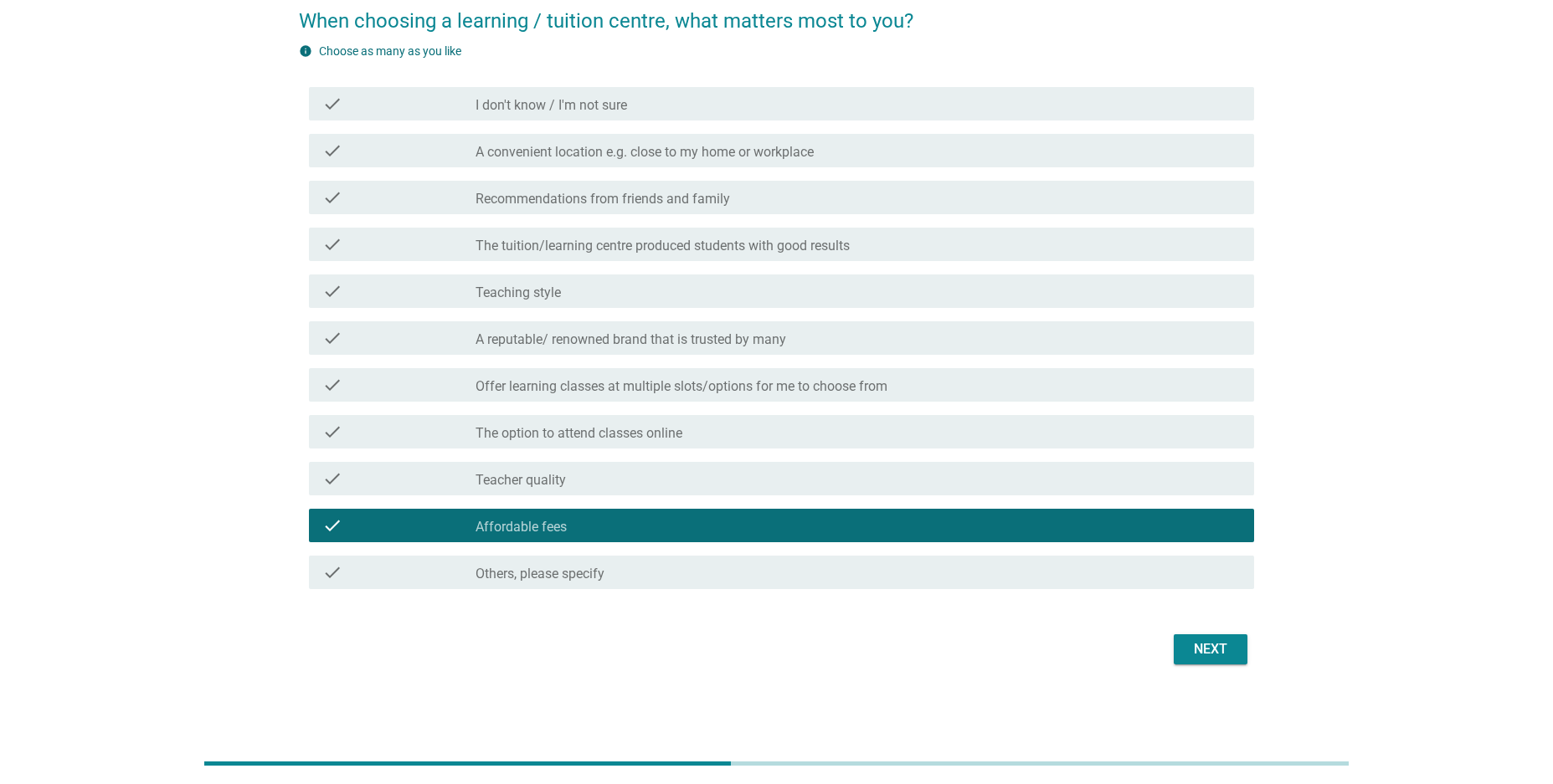
click at [585, 483] on div "check_box_outline_blank Teacher quality" at bounding box center [858, 479] width 765 height 20
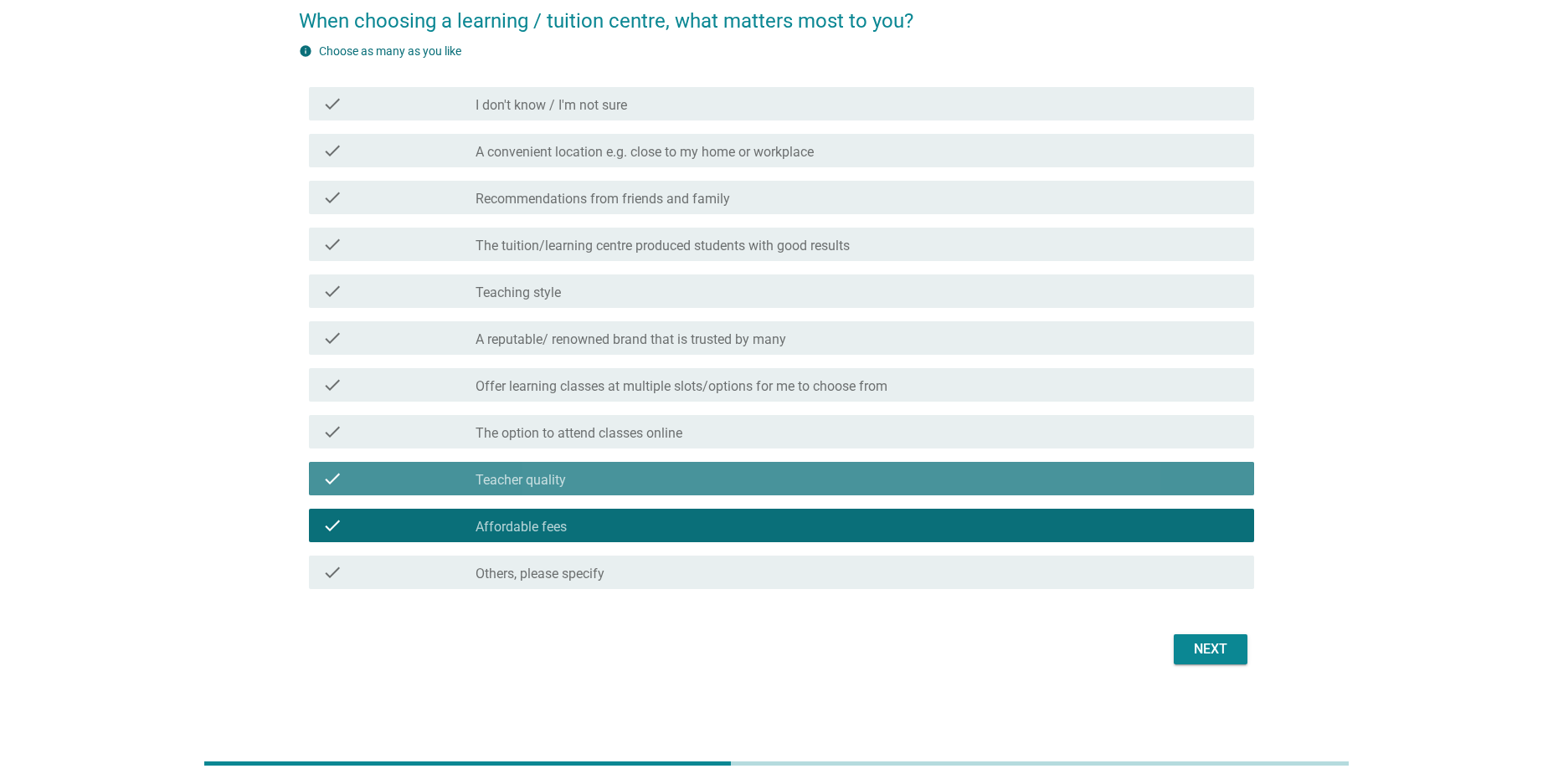
click at [596, 489] on div "check check_box_outline_blank Teacher quality" at bounding box center [781, 479] width 945 height 34
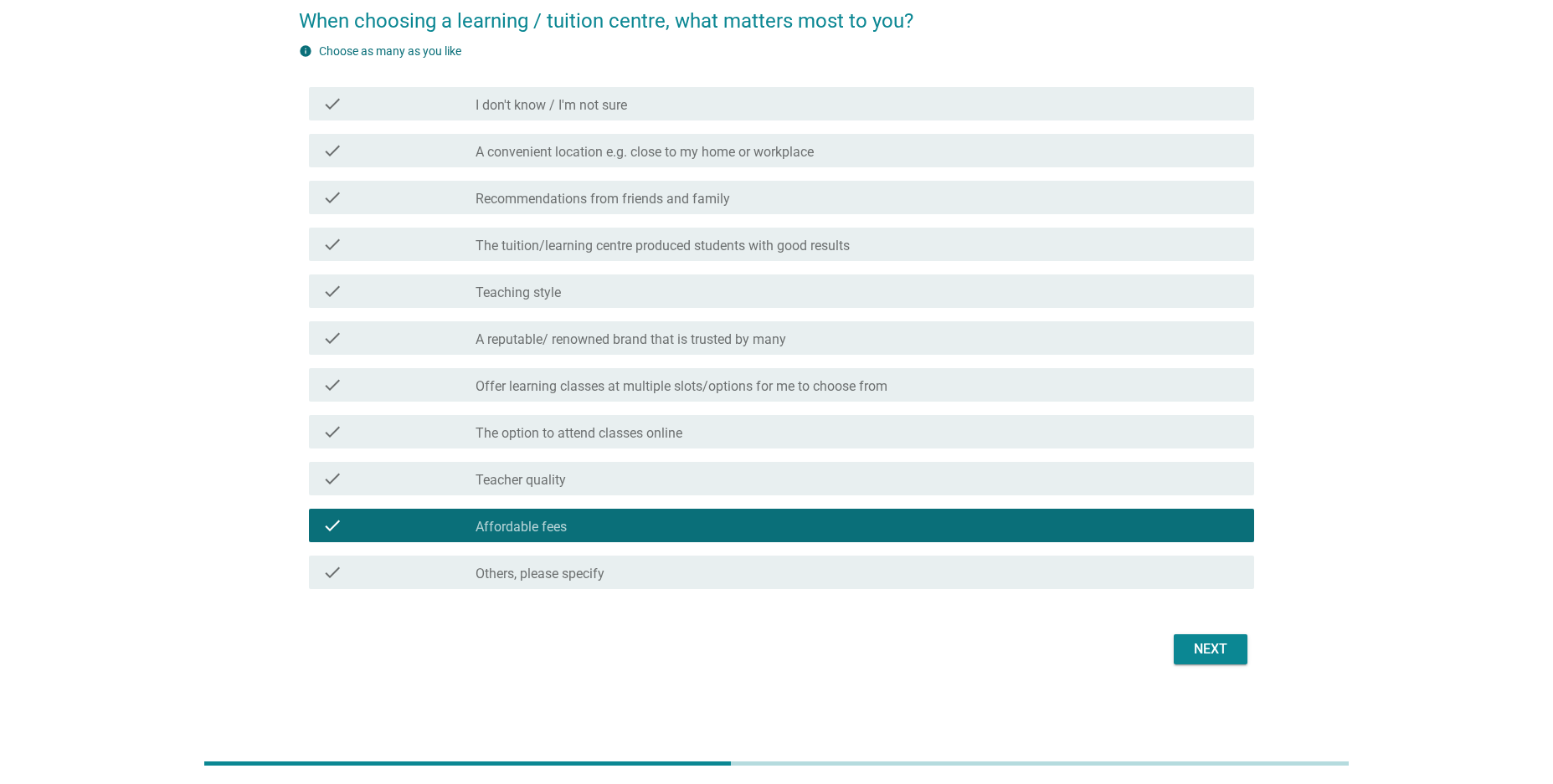
click at [746, 153] on label "A convenient location e.g. close to my home or workplace" at bounding box center [645, 151] width 338 height 16
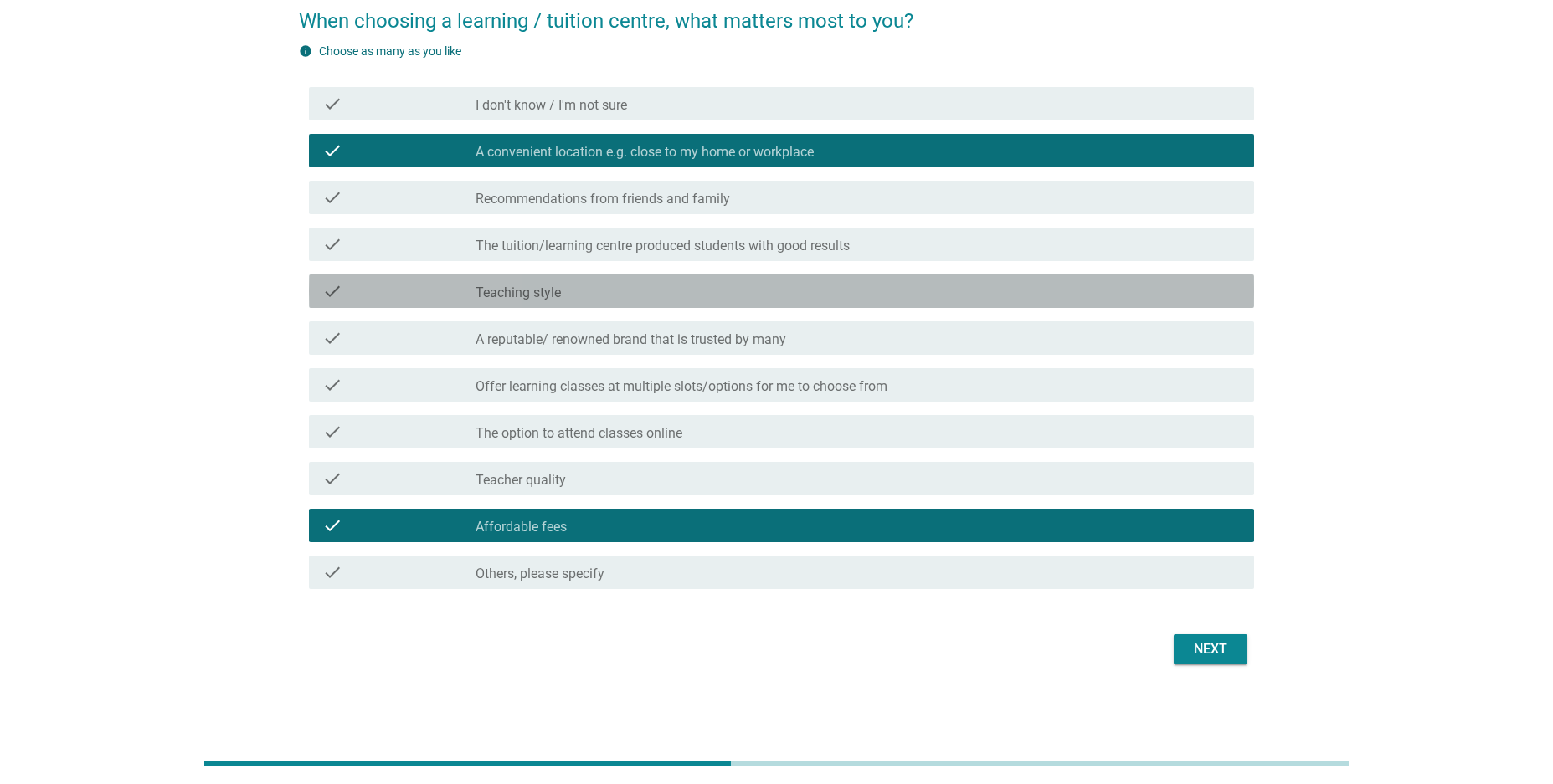
click at [608, 292] on div "check_box_outline_blank Teaching style" at bounding box center [858, 291] width 765 height 20
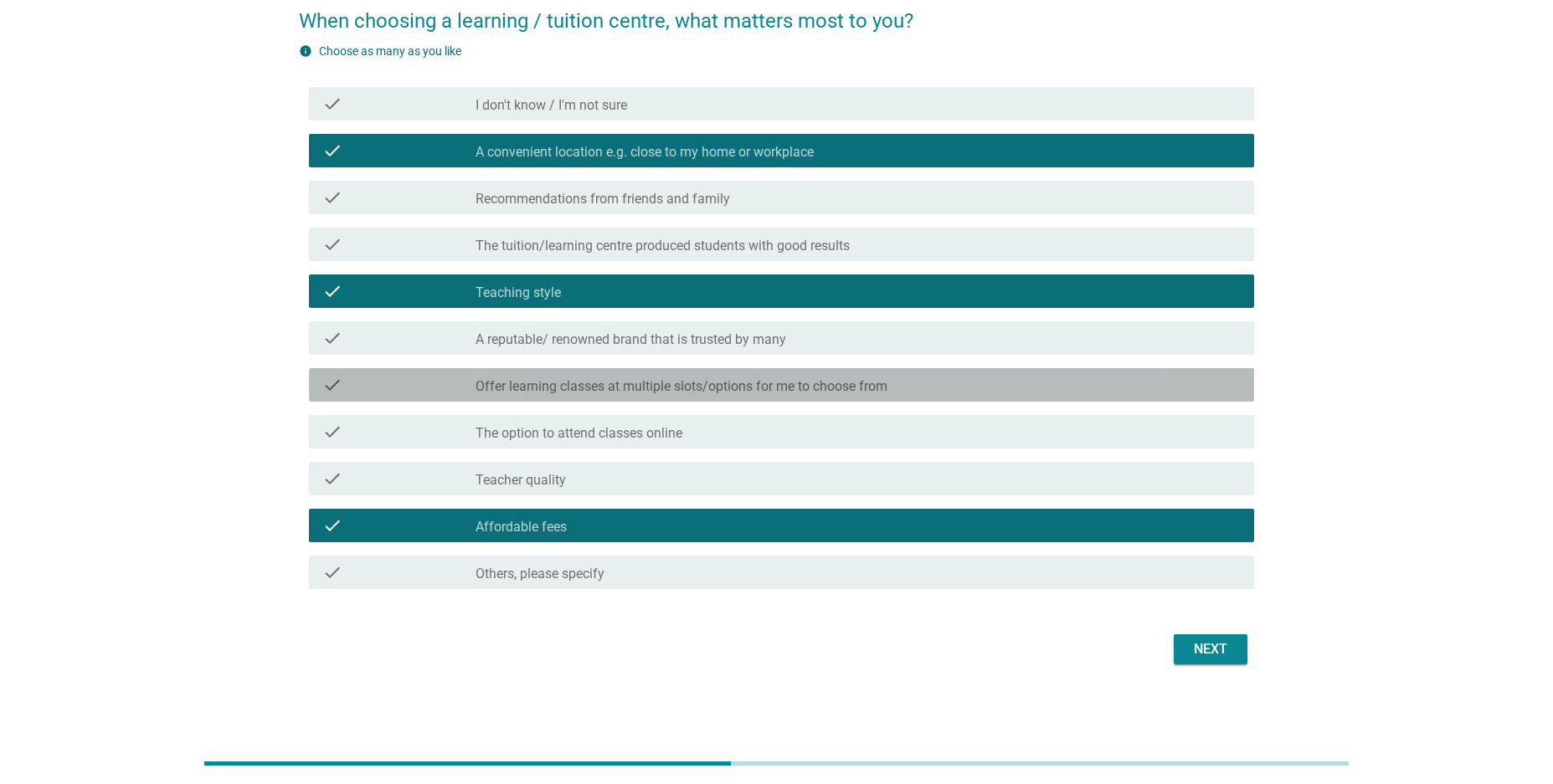
click at [738, 386] on label "Offer learning classes at multiple slots/options for me to choose from" at bounding box center [682, 386] width 412 height 16
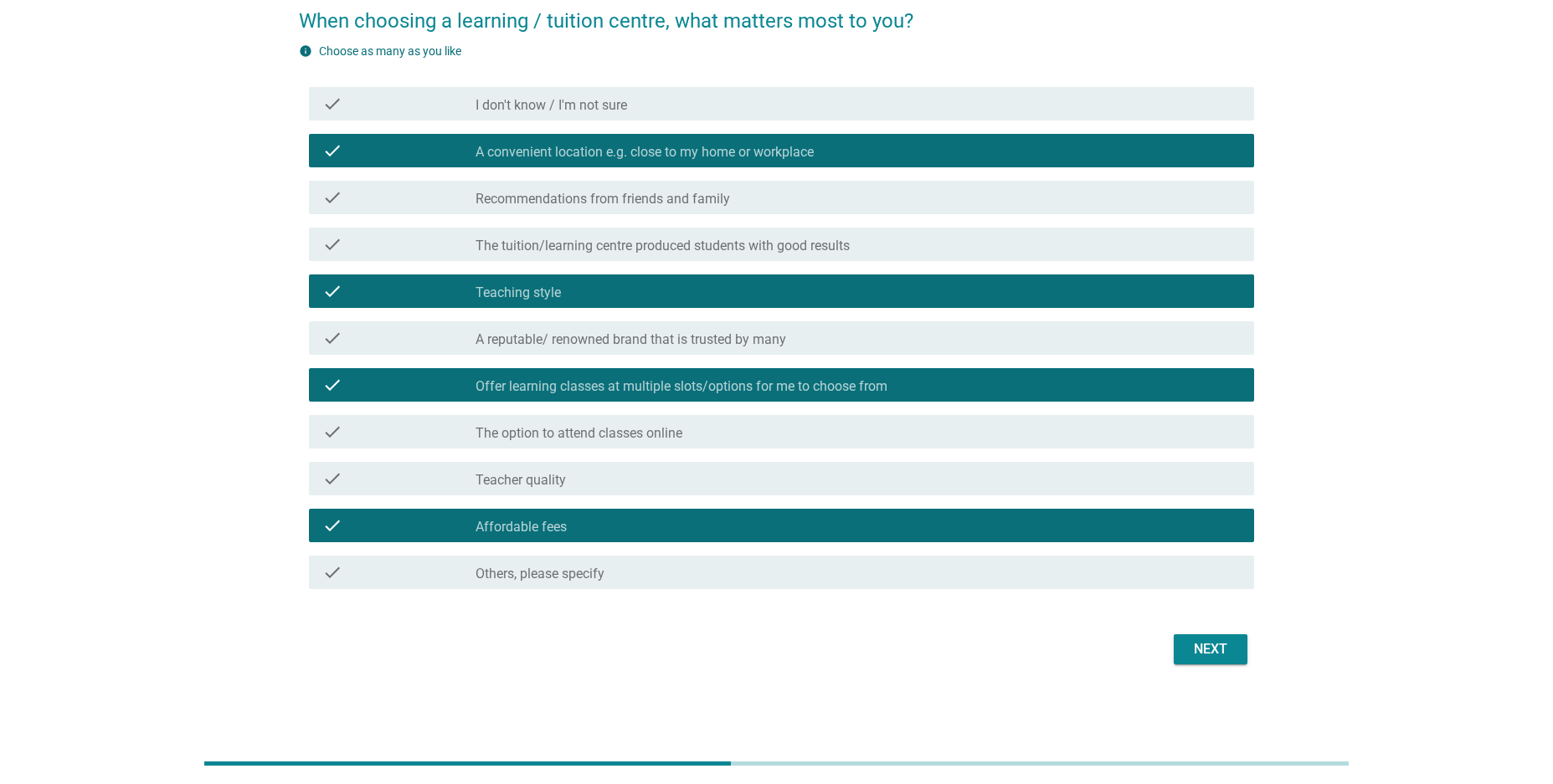
click at [725, 433] on div "check_box_outline_blank The option to attend classes online" at bounding box center [858, 431] width 765 height 20
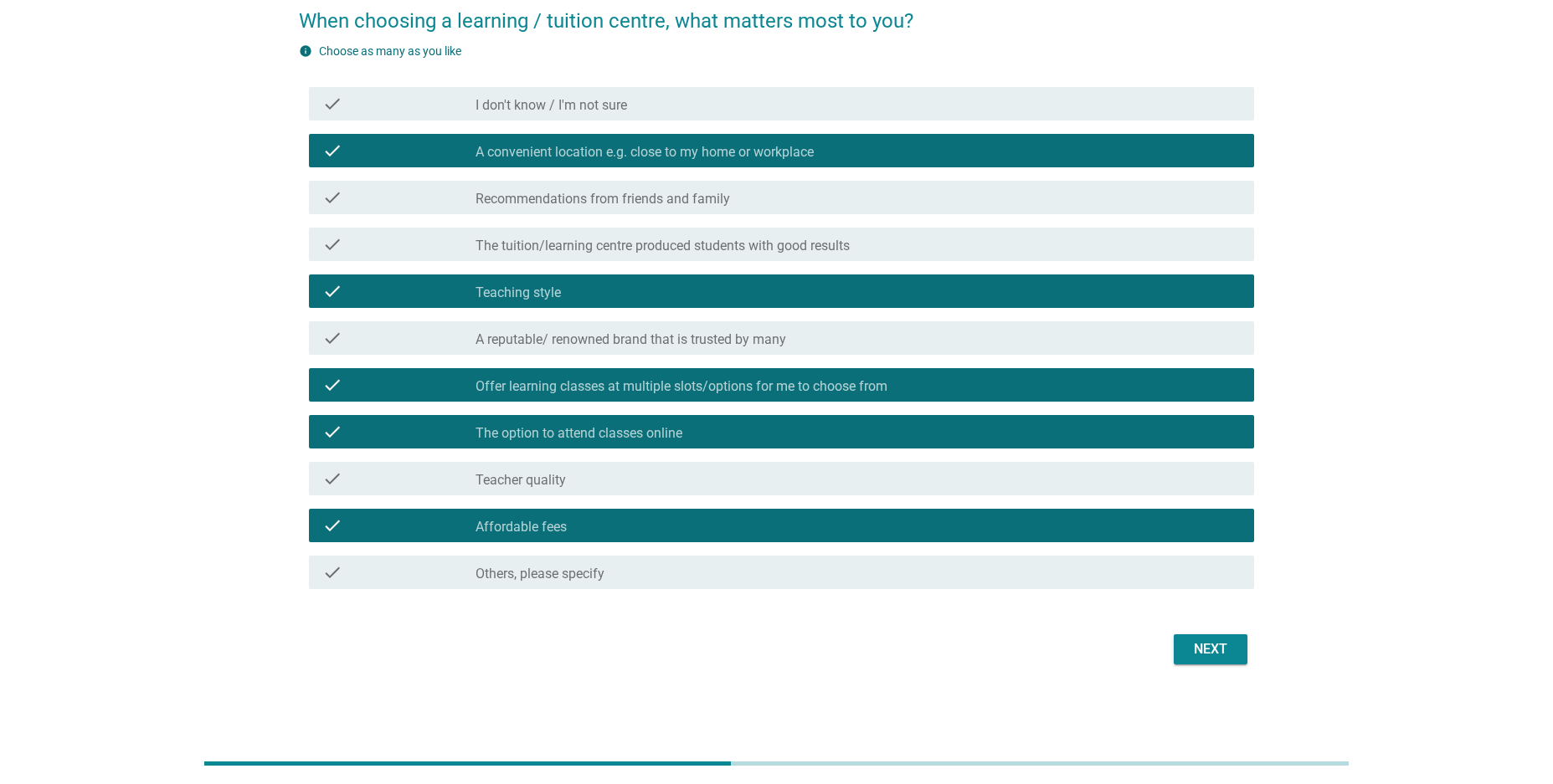
click at [688, 481] on div "check_box_outline_blank Teacher quality" at bounding box center [858, 479] width 765 height 20
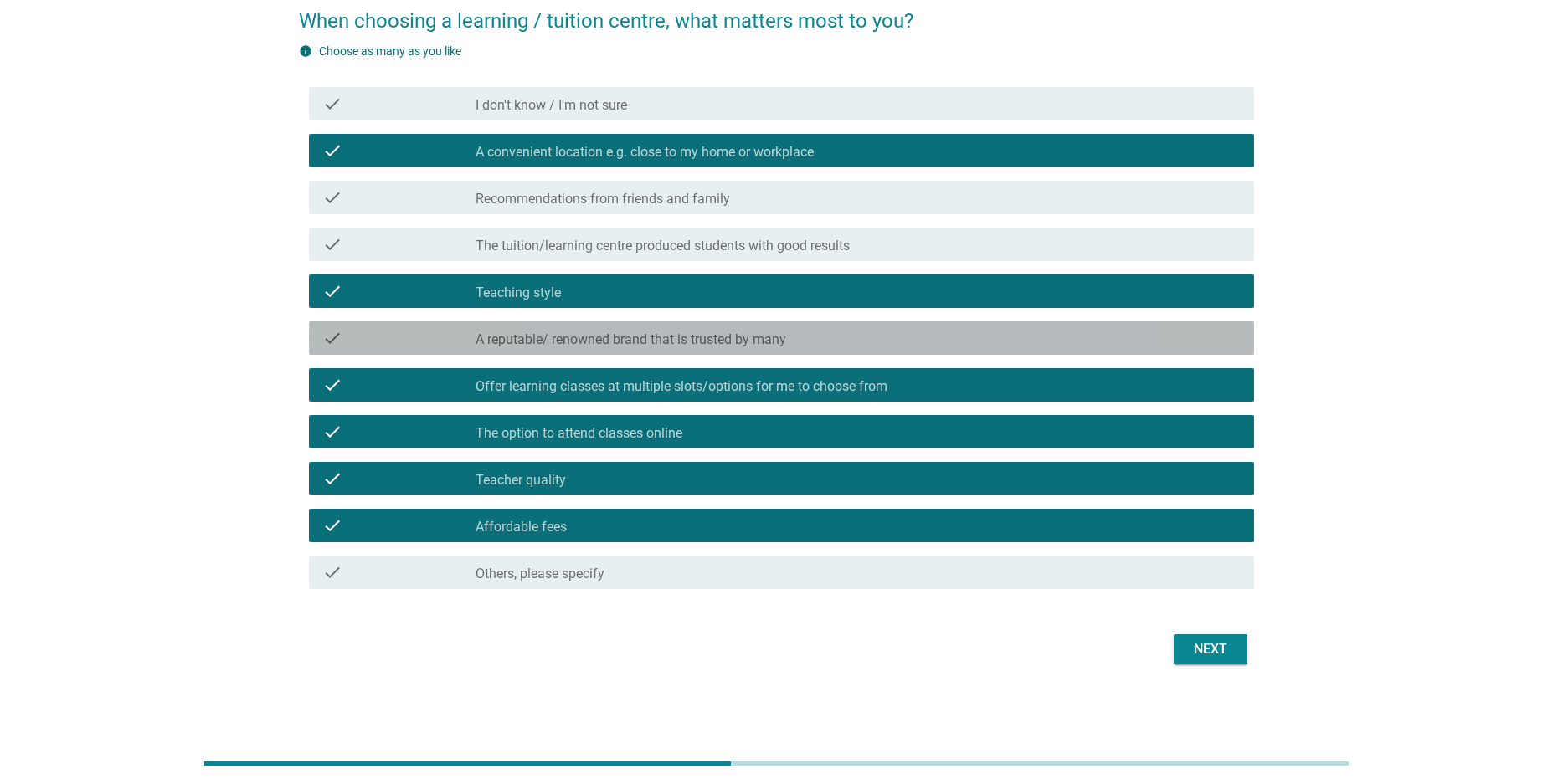
click at [701, 335] on label "A reputable/ renowned brand that is trusted by many" at bounding box center [631, 339] width 310 height 16
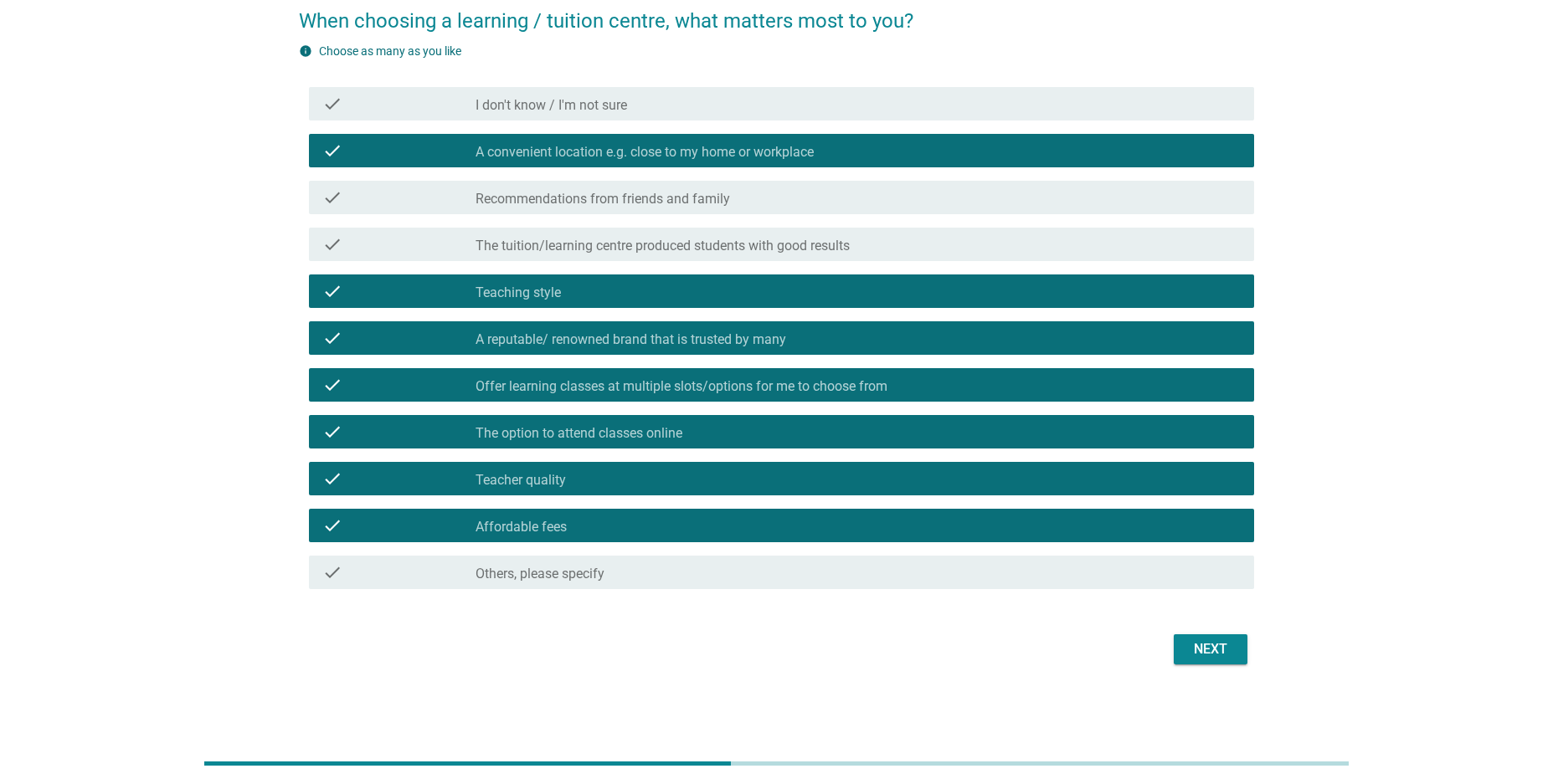
click at [695, 242] on label "The tuition/learning centre produced students with good results" at bounding box center [663, 246] width 374 height 16
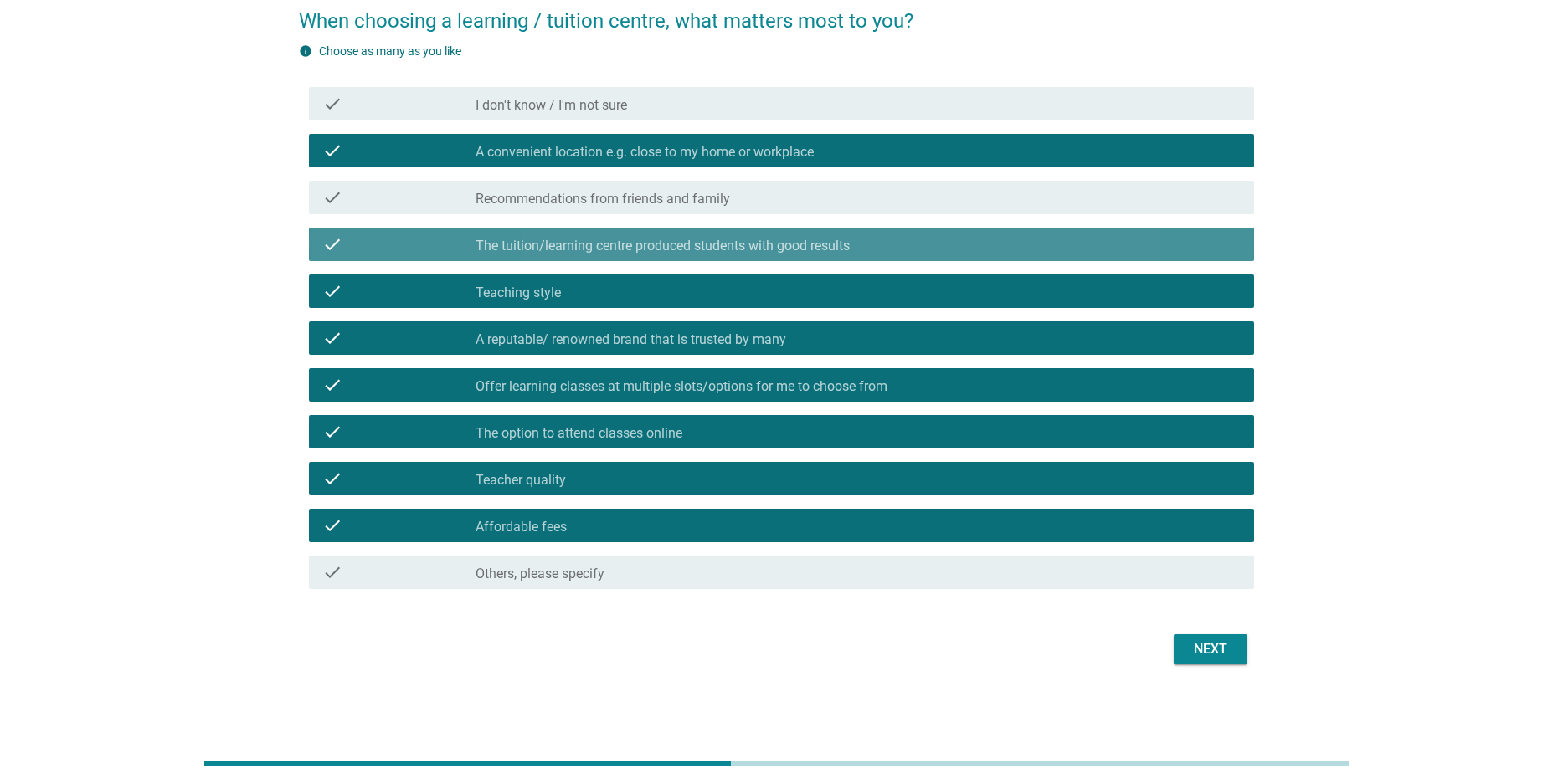
click at [703, 188] on div "check_box_outline_blank Recommendations from friends and family" at bounding box center [858, 197] width 765 height 20
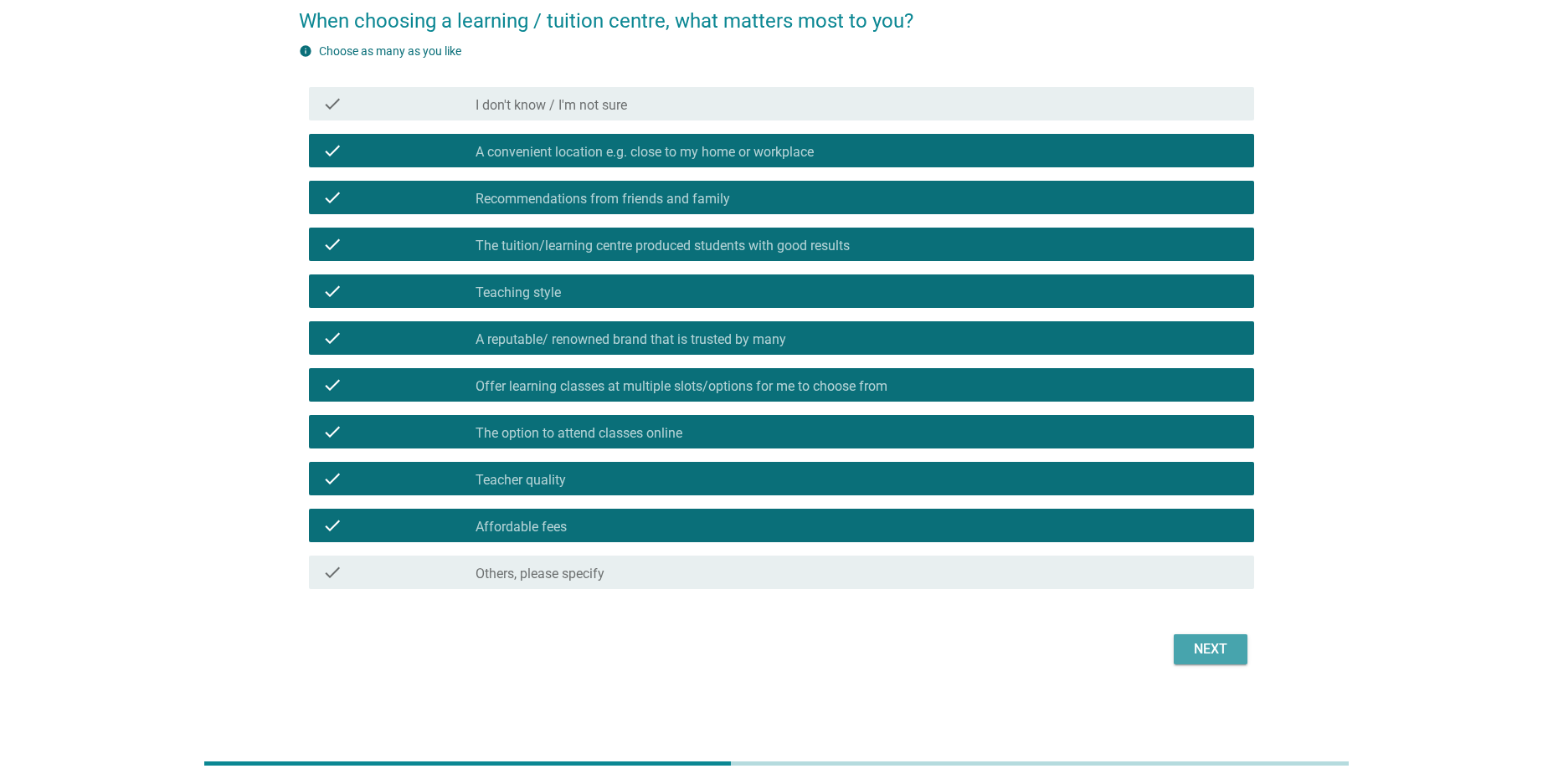
click at [1195, 640] on div "Next" at bounding box center [1210, 649] width 47 height 20
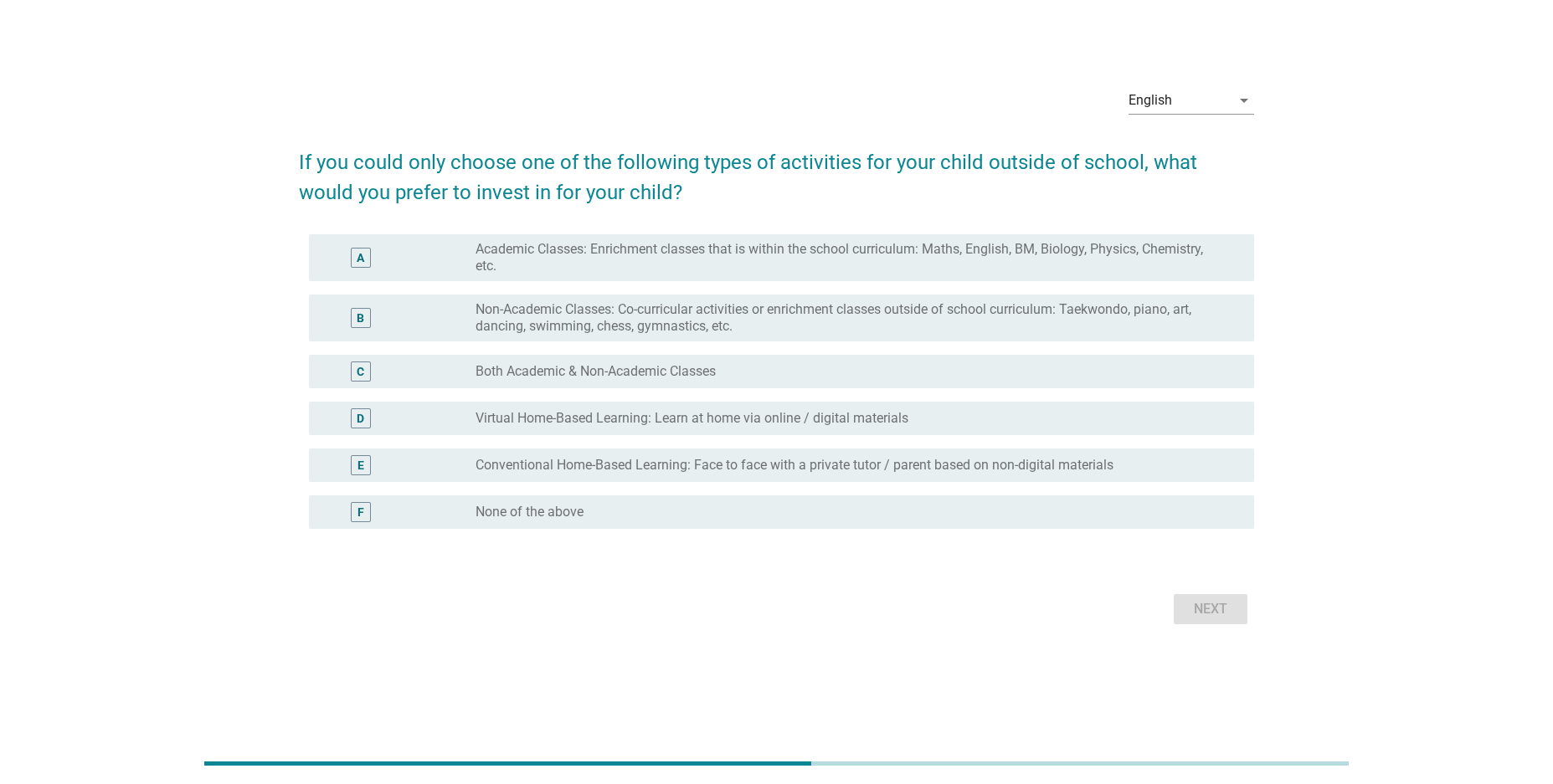
scroll to position [0, 0]
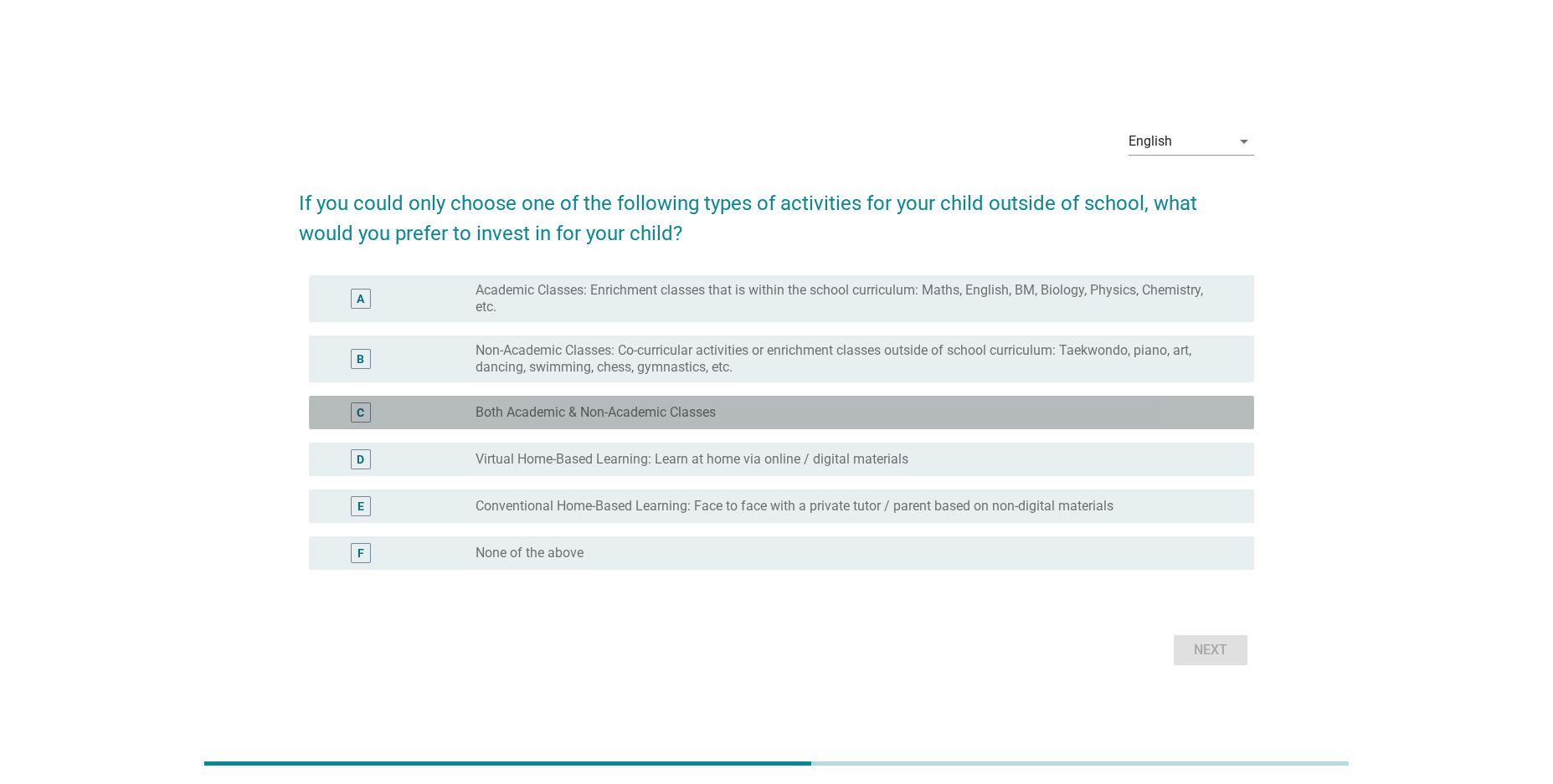
click at [527, 412] on label "Both Academic & Non-Academic Classes" at bounding box center [595, 412] width 240 height 16
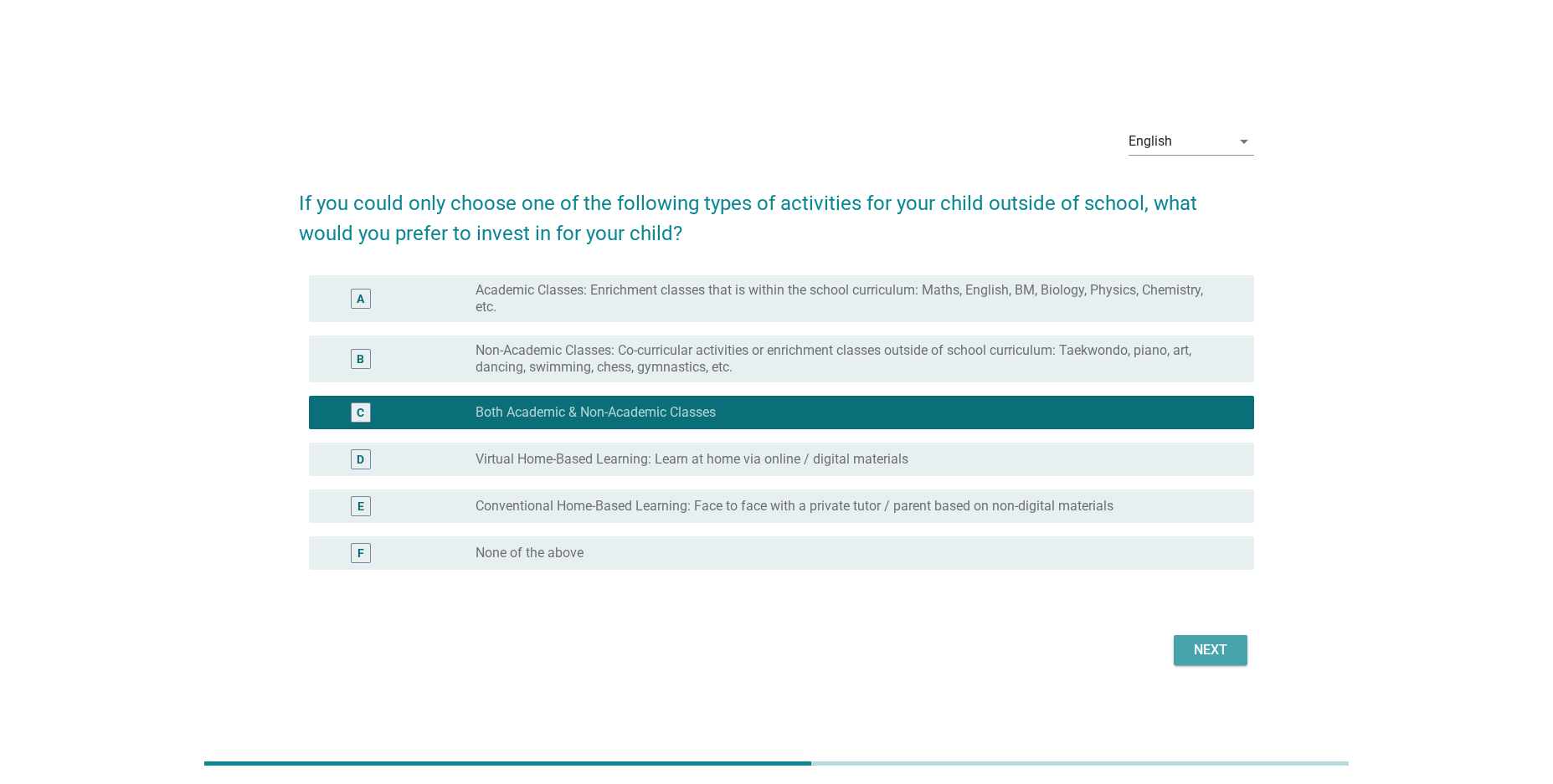
click at [1205, 644] on div "Next" at bounding box center [1210, 650] width 47 height 20
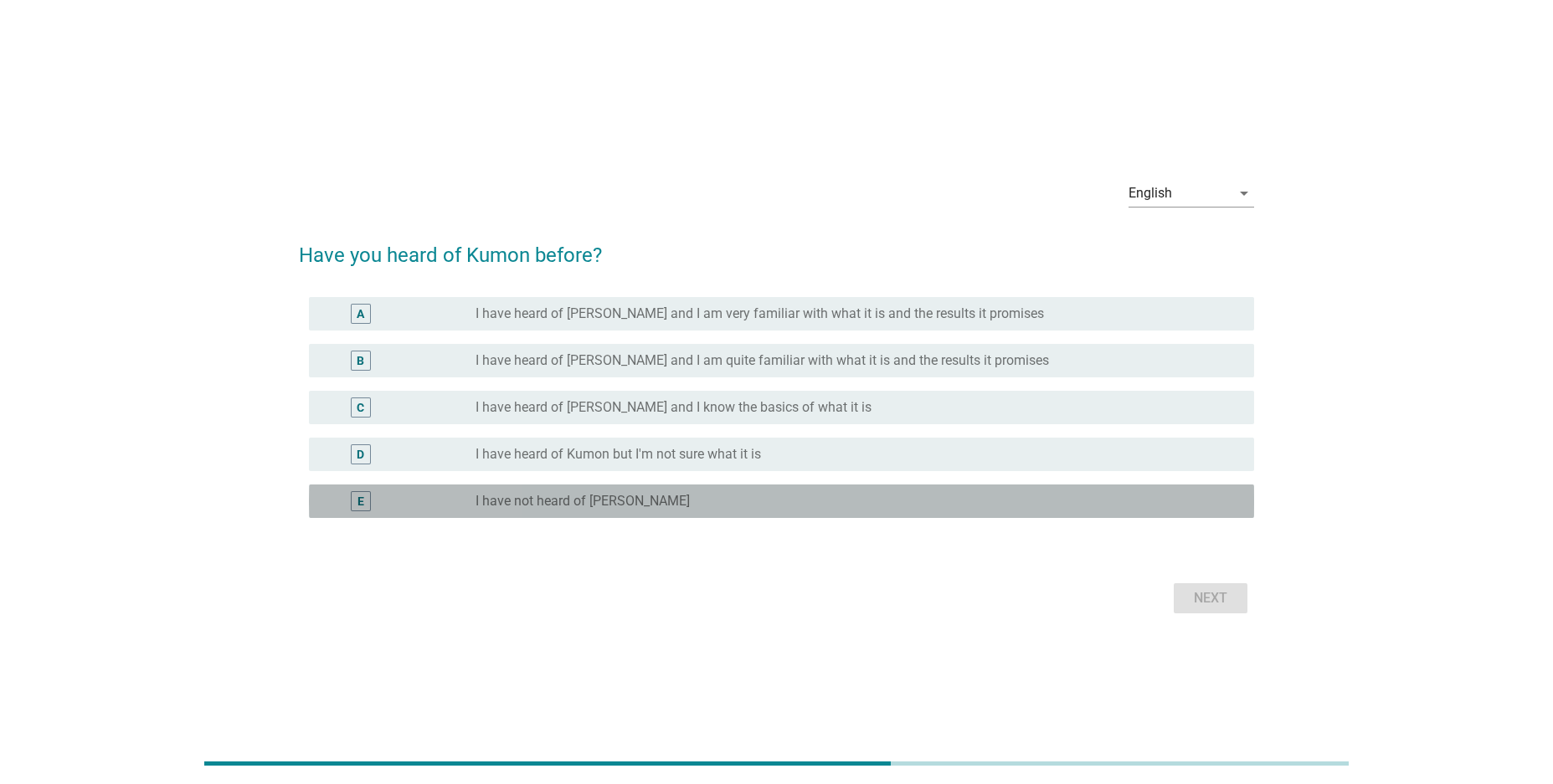
click at [620, 501] on label "I have not heard of [PERSON_NAME]" at bounding box center [583, 501] width 214 height 16
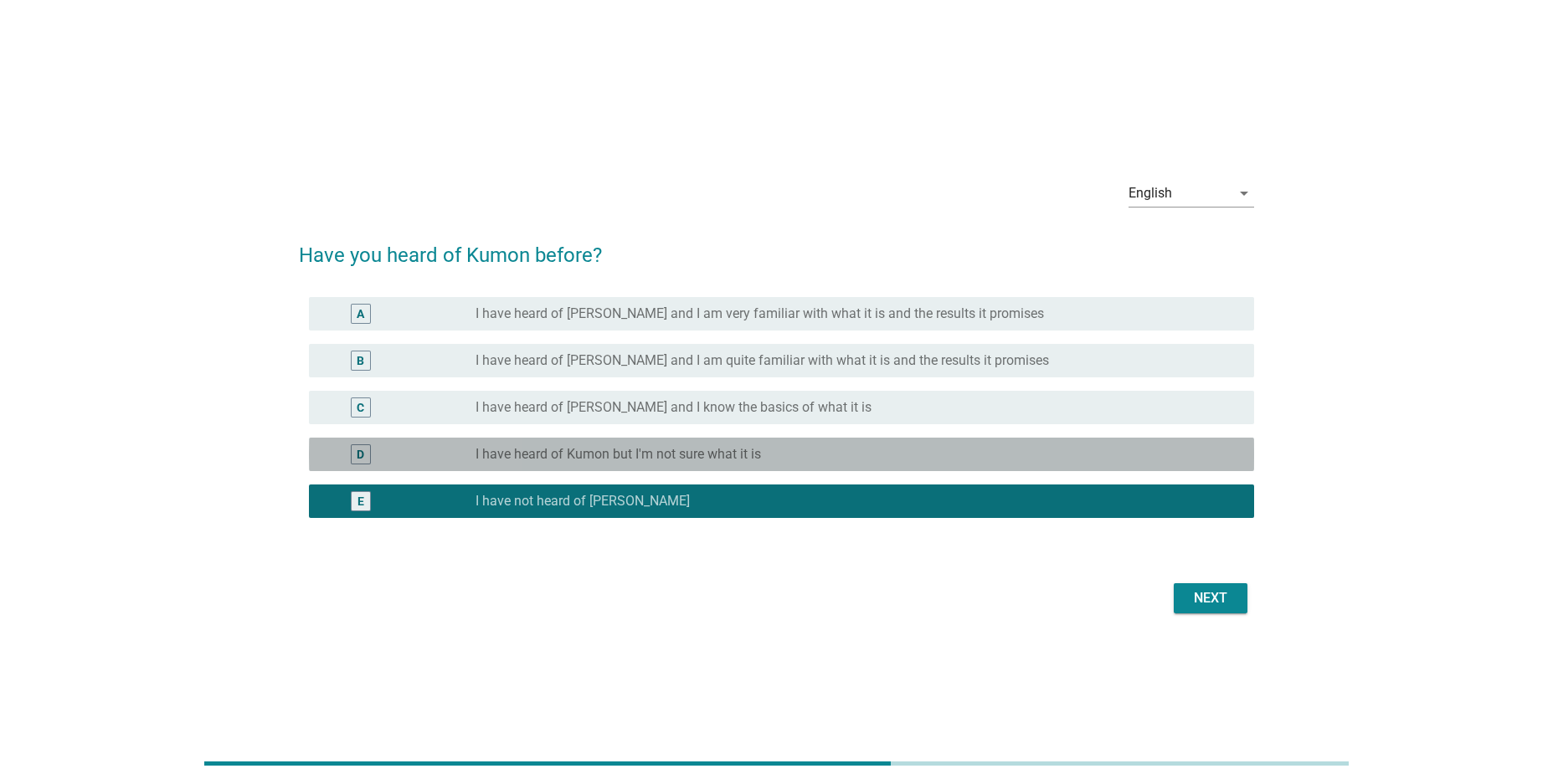
click at [702, 448] on label "I have heard of Kumon but I'm not sure what it is" at bounding box center [619, 454] width 285 height 16
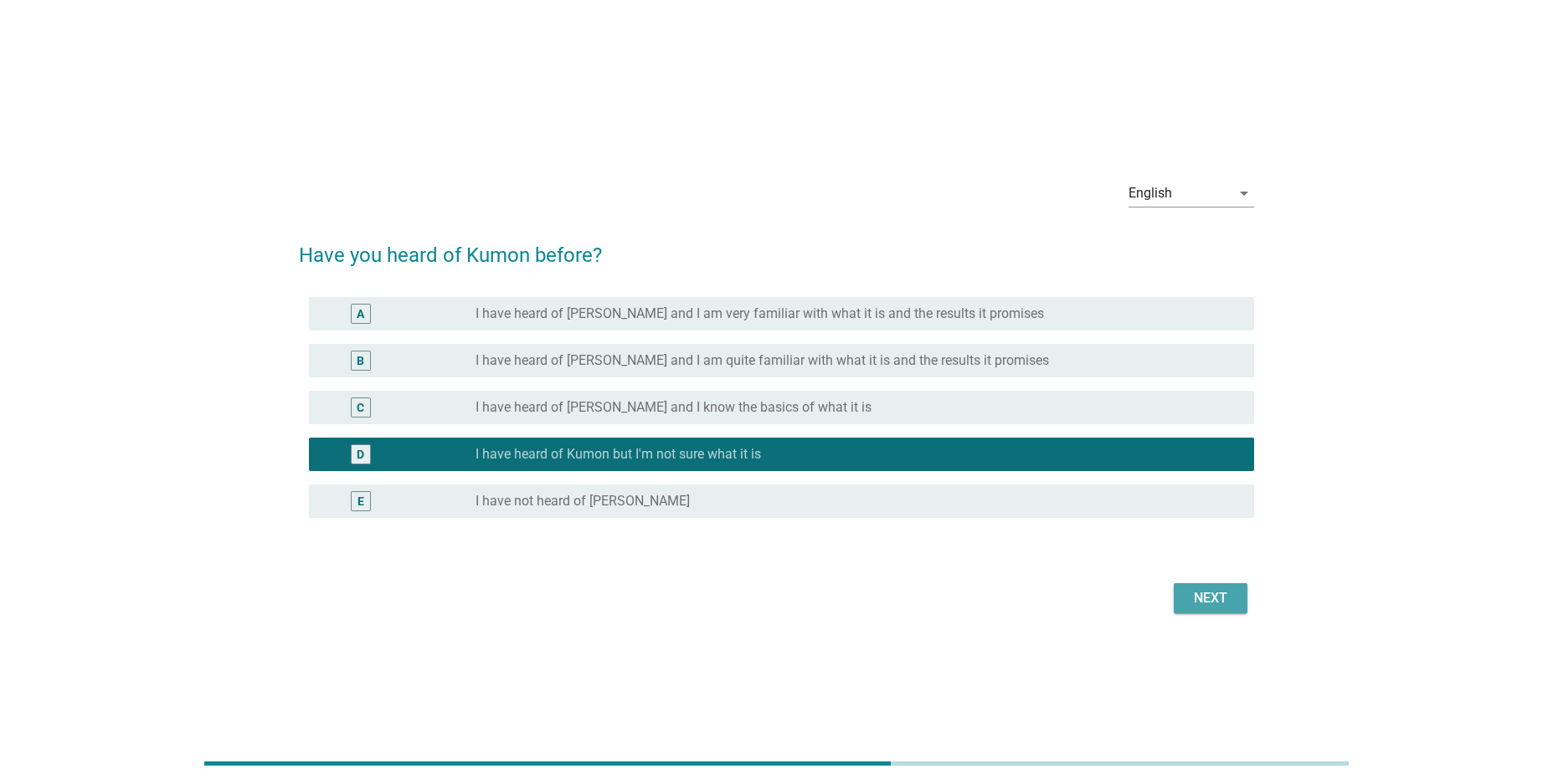
click at [1217, 598] on div "Next" at bounding box center [1210, 598] width 47 height 20
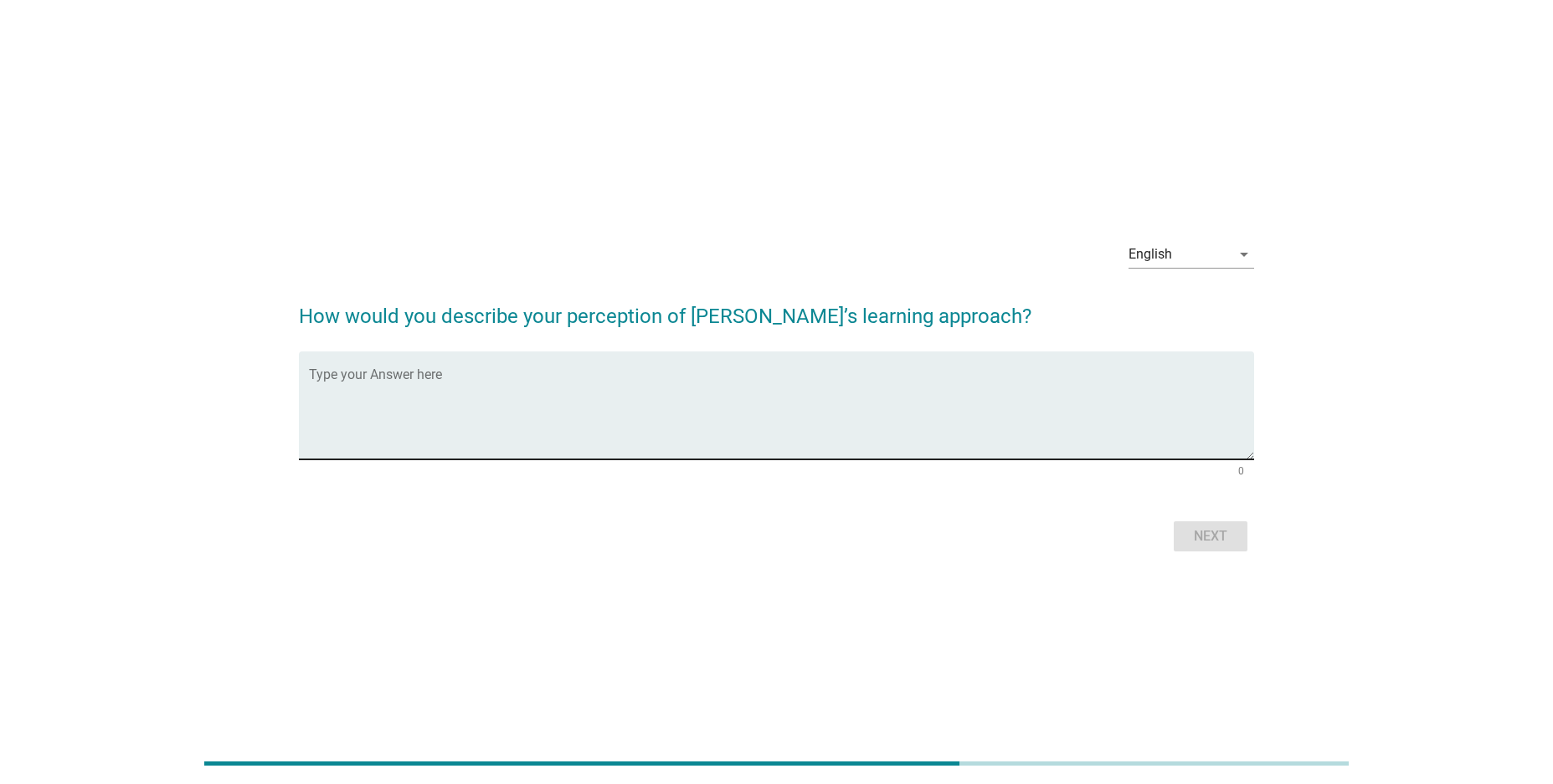
click at [591, 436] on textarea "Type your Answer here" at bounding box center [781, 415] width 945 height 88
type textarea "nil"
click at [1202, 530] on div "Next" at bounding box center [1210, 536] width 47 height 20
click at [476, 396] on textarea "Type your Answer here" at bounding box center [781, 415] width 945 height 88
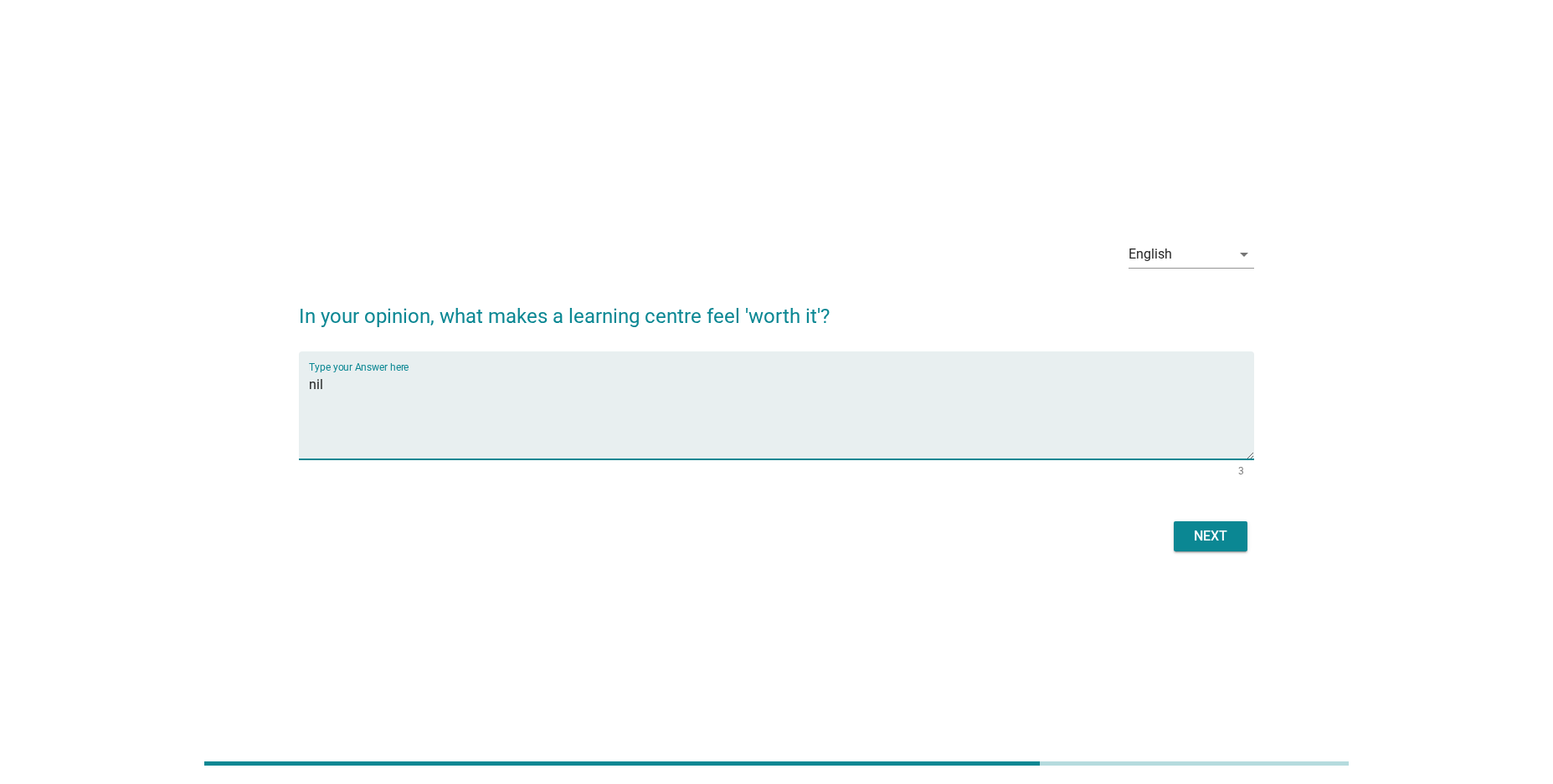
type textarea "nil"
click at [1217, 536] on div "Next" at bounding box center [1210, 536] width 47 height 20
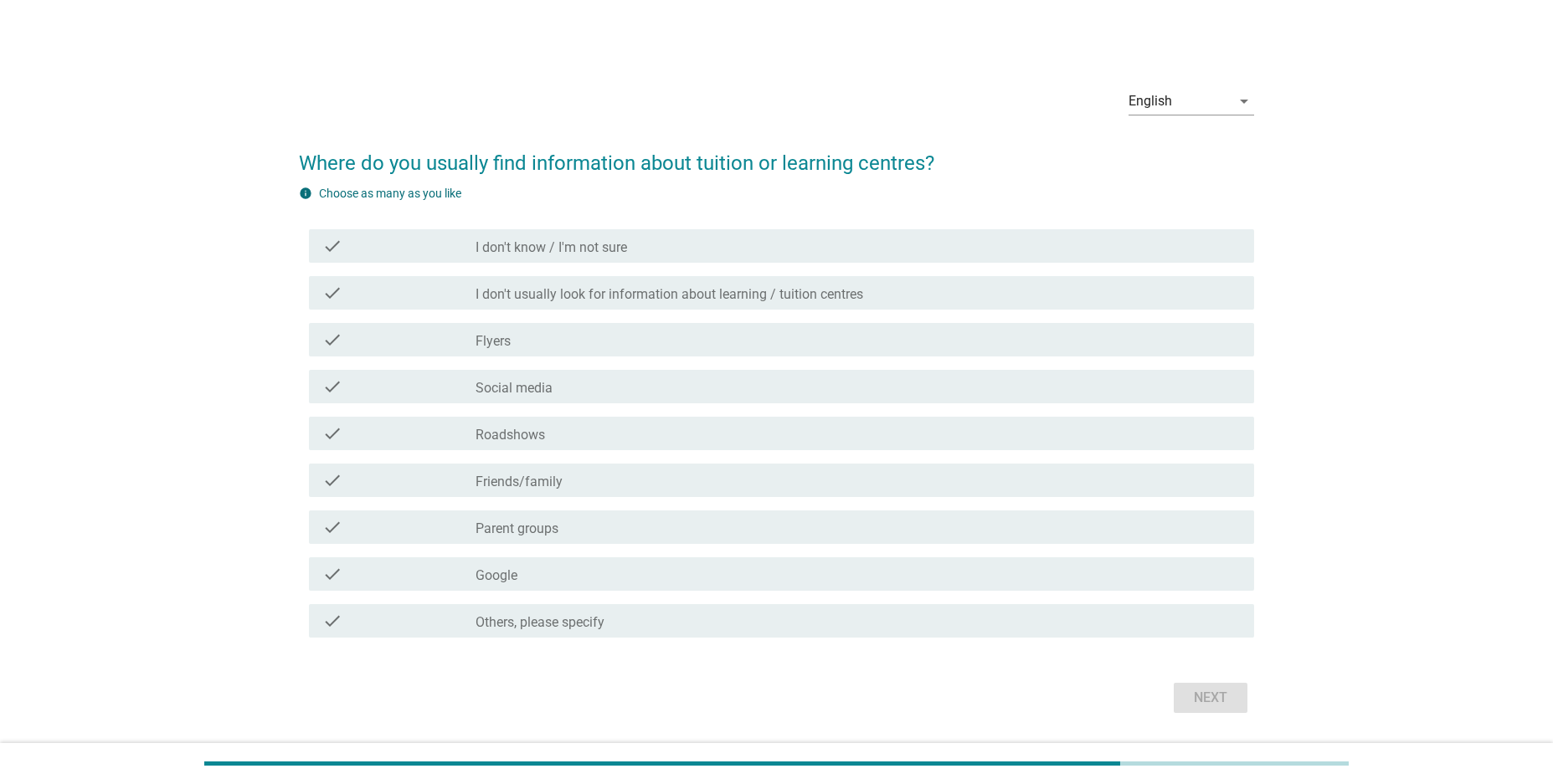
click at [552, 378] on div "check_box_outline_blank Social media" at bounding box center [858, 386] width 765 height 20
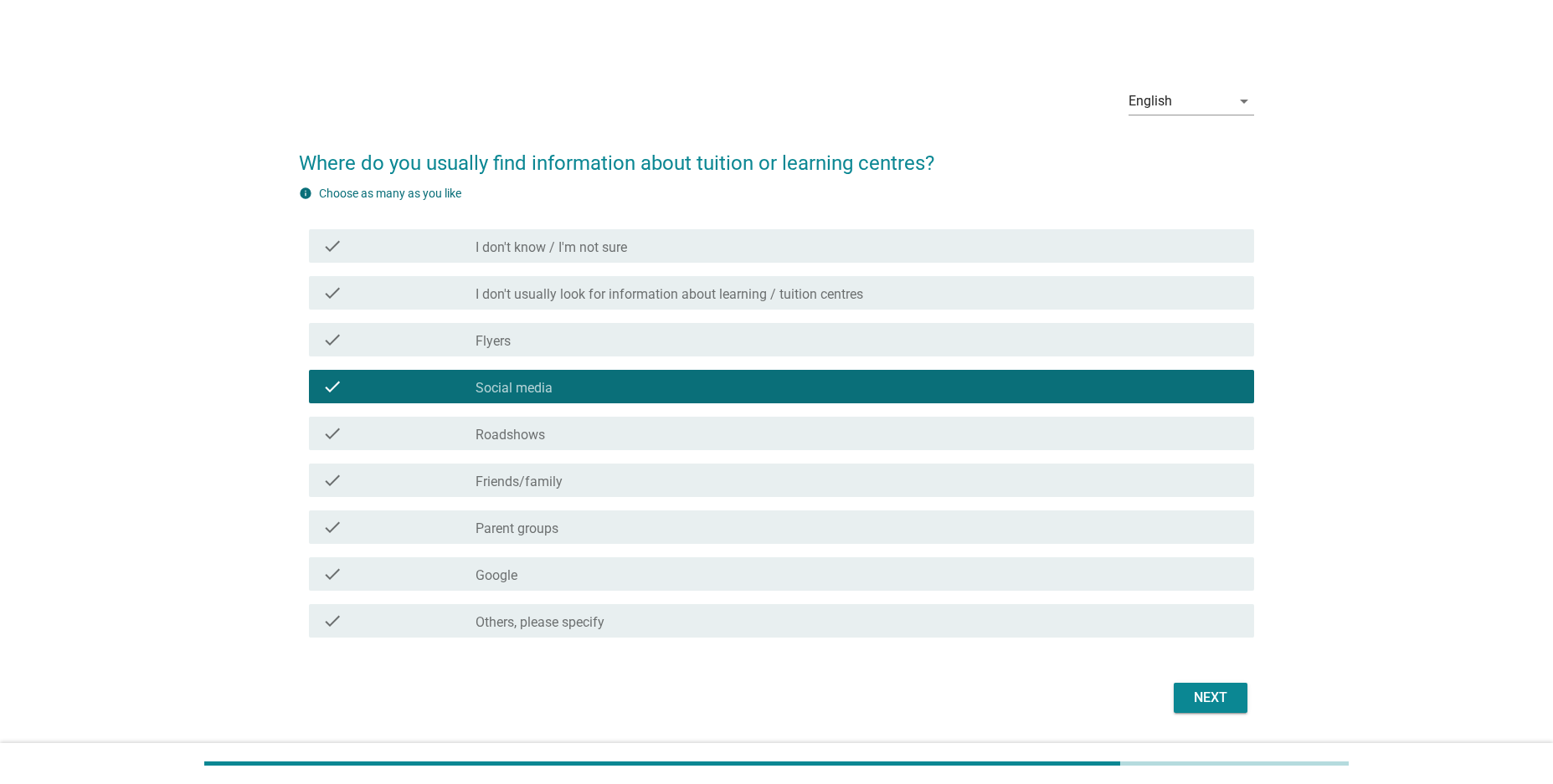
click at [571, 520] on div "check_box_outline_blank Parent groups" at bounding box center [858, 527] width 765 height 20
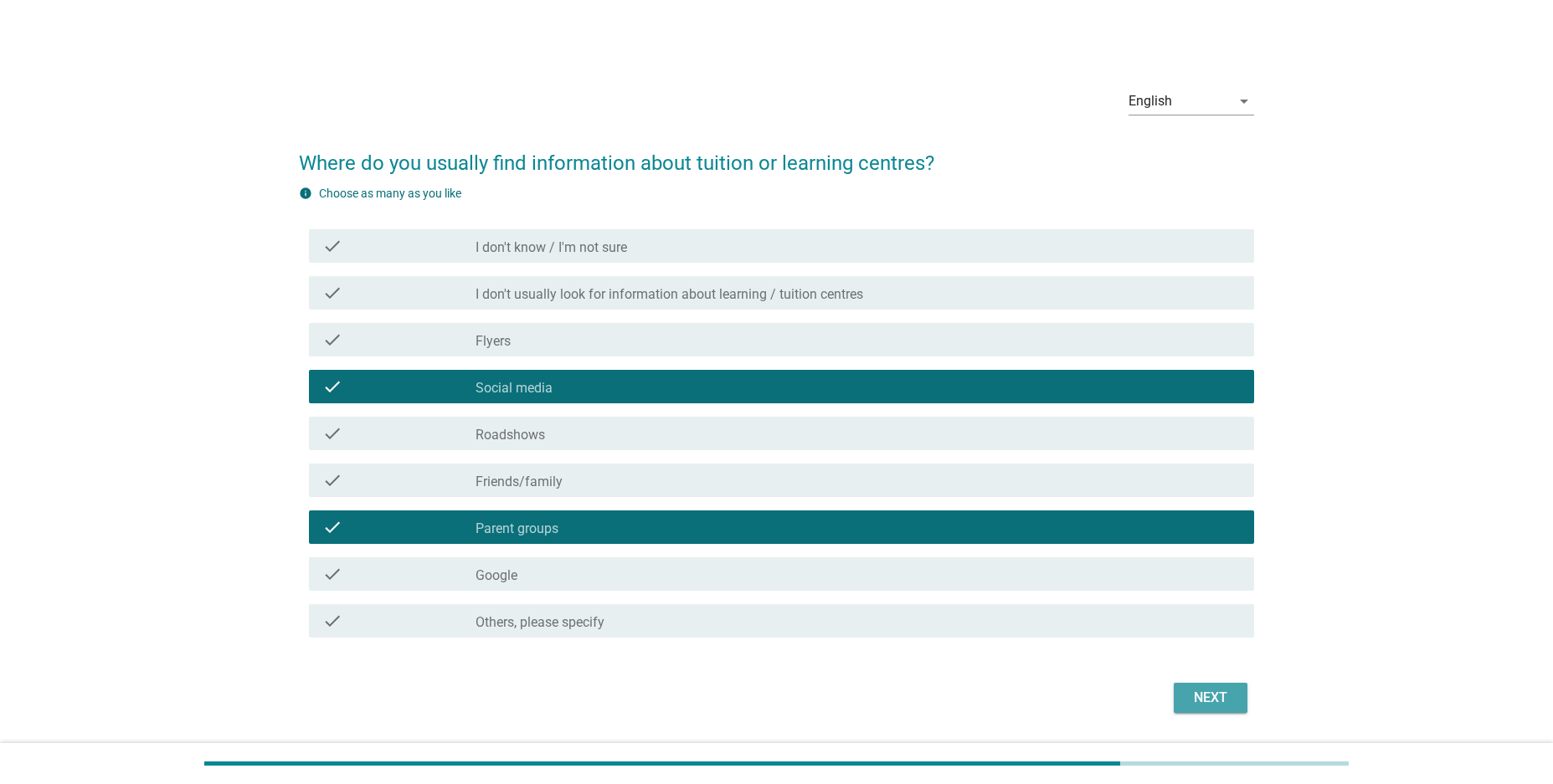
click at [1224, 693] on div "Next" at bounding box center [1210, 697] width 47 height 20
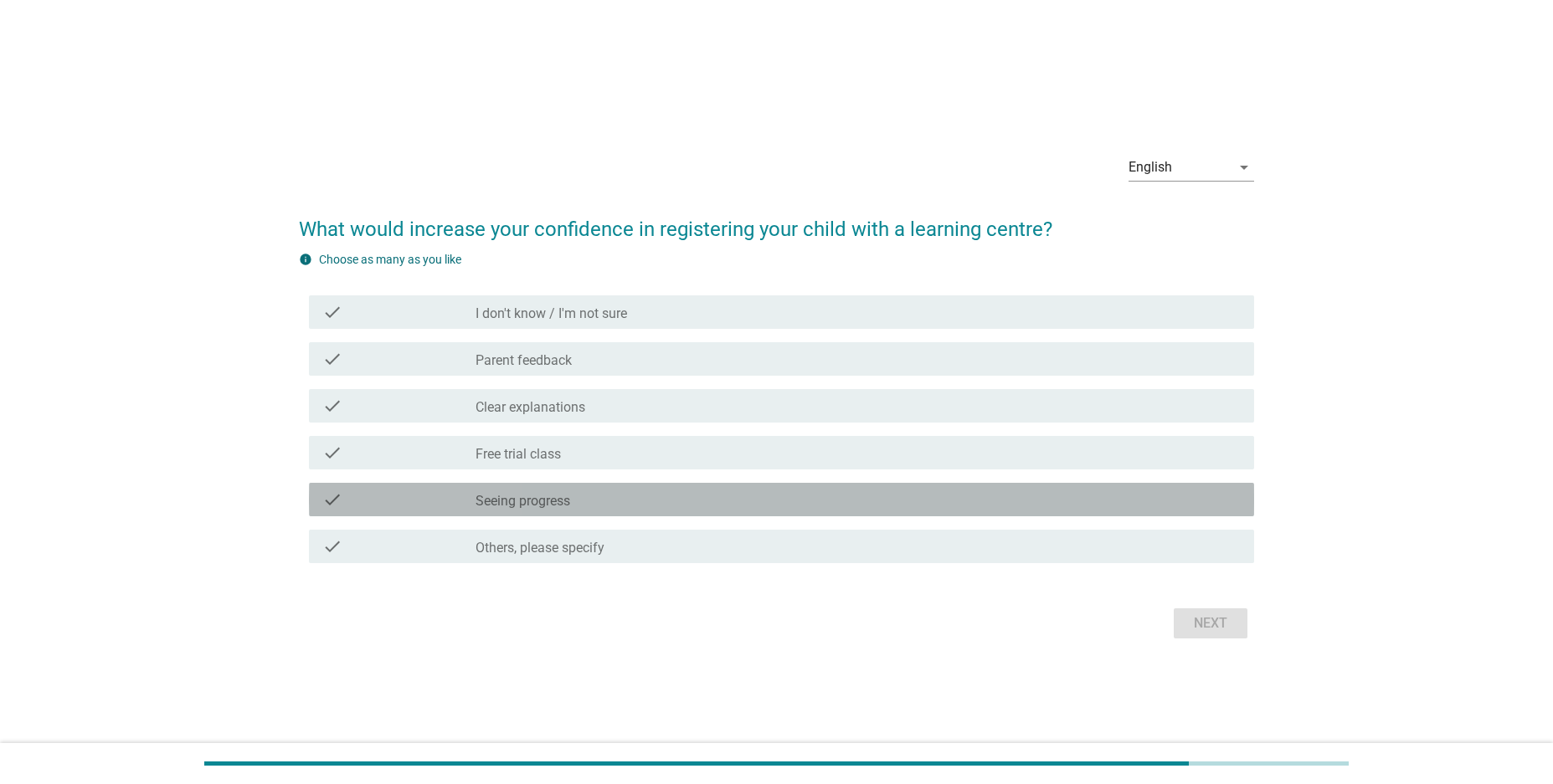
click at [565, 493] on label "Seeing progress" at bounding box center [523, 501] width 94 height 16
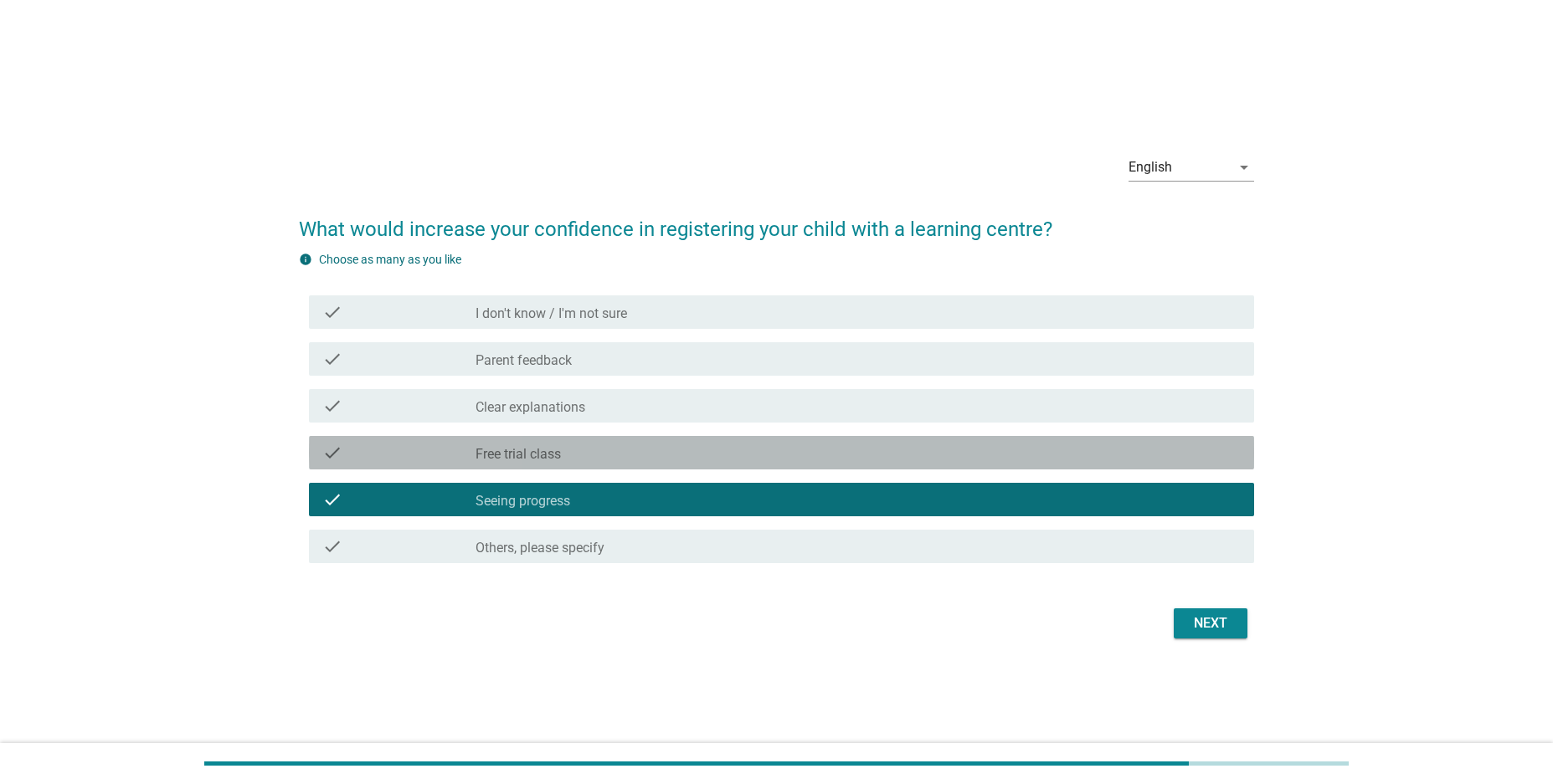
click at [571, 453] on div "check_box_outline_blank Free trial class" at bounding box center [858, 453] width 765 height 20
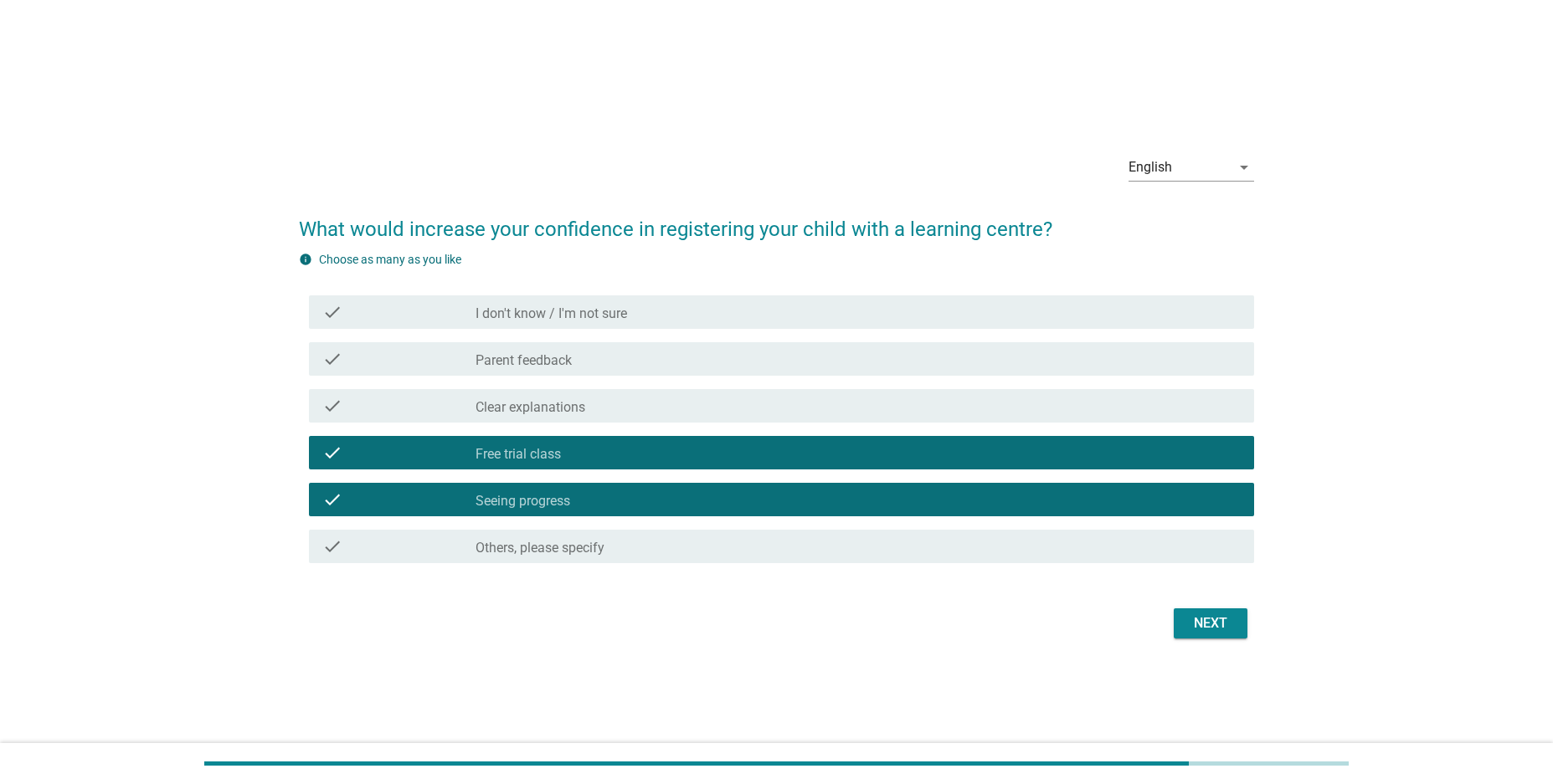
click at [597, 411] on div "check_box_outline_blank Clear explanations" at bounding box center [858, 405] width 765 height 20
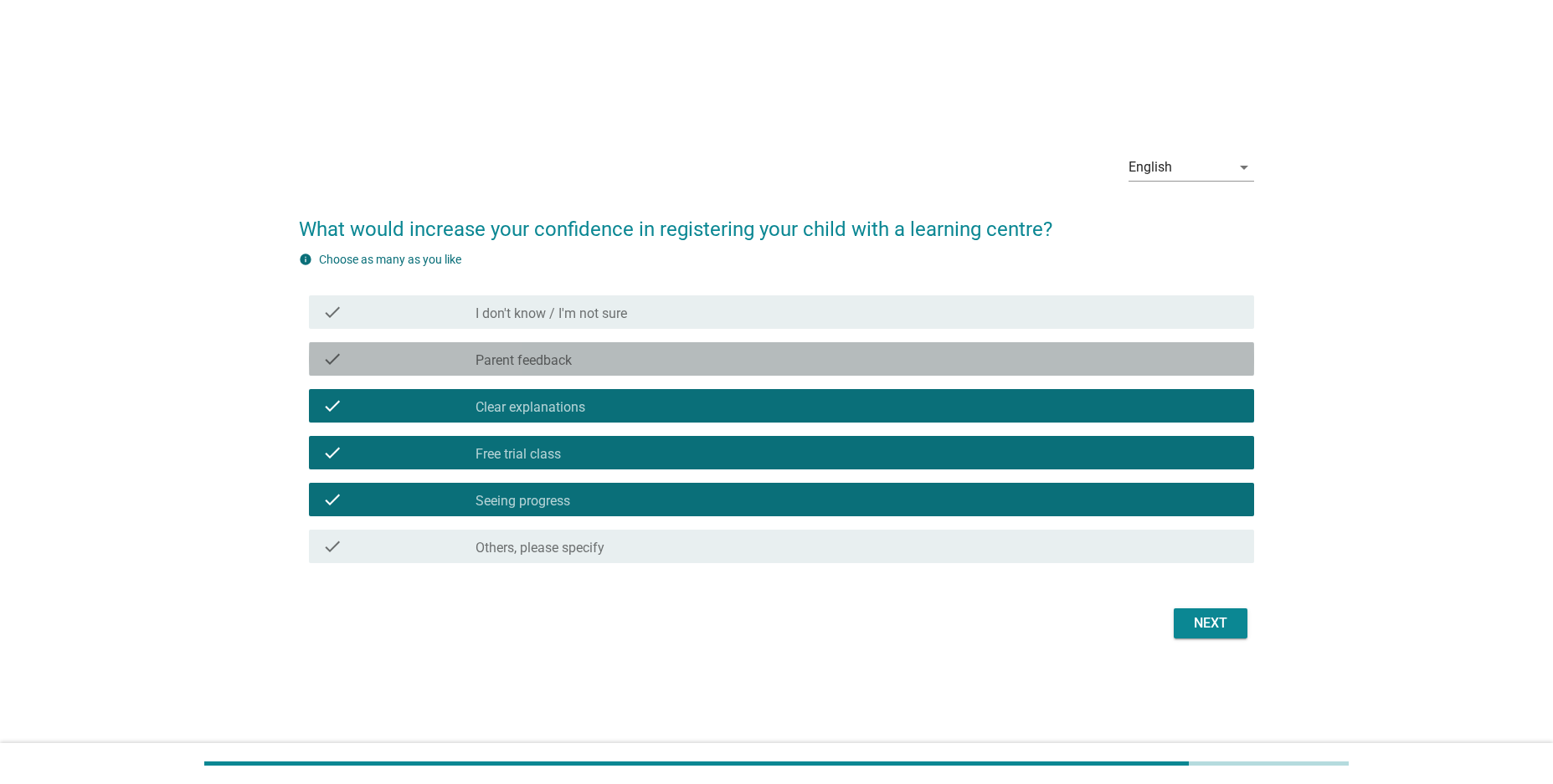
click at [610, 361] on div "check_box_outline_blank Parent feedback" at bounding box center [858, 358] width 765 height 20
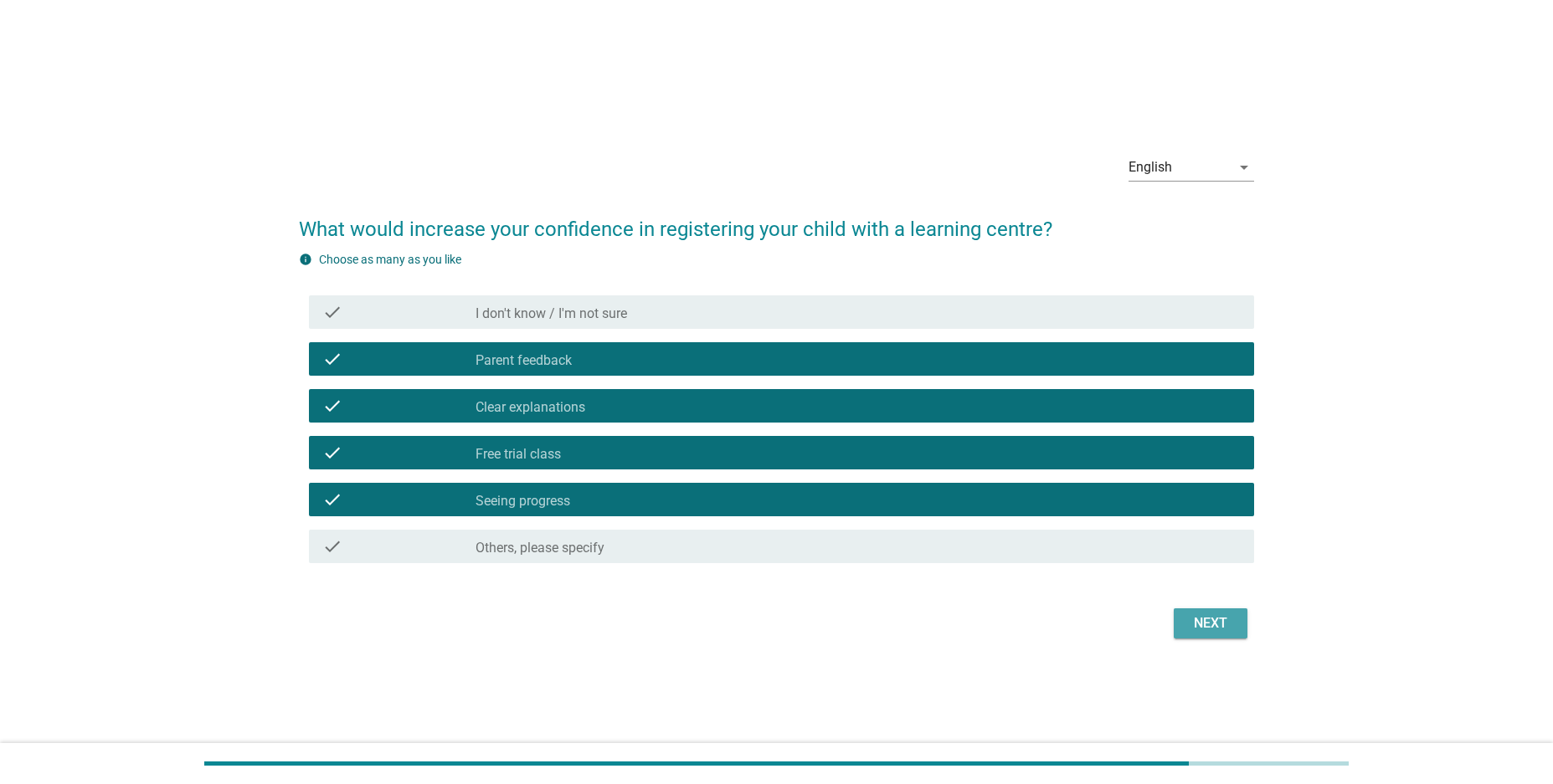
click at [1208, 622] on div "Next" at bounding box center [1210, 623] width 47 height 20
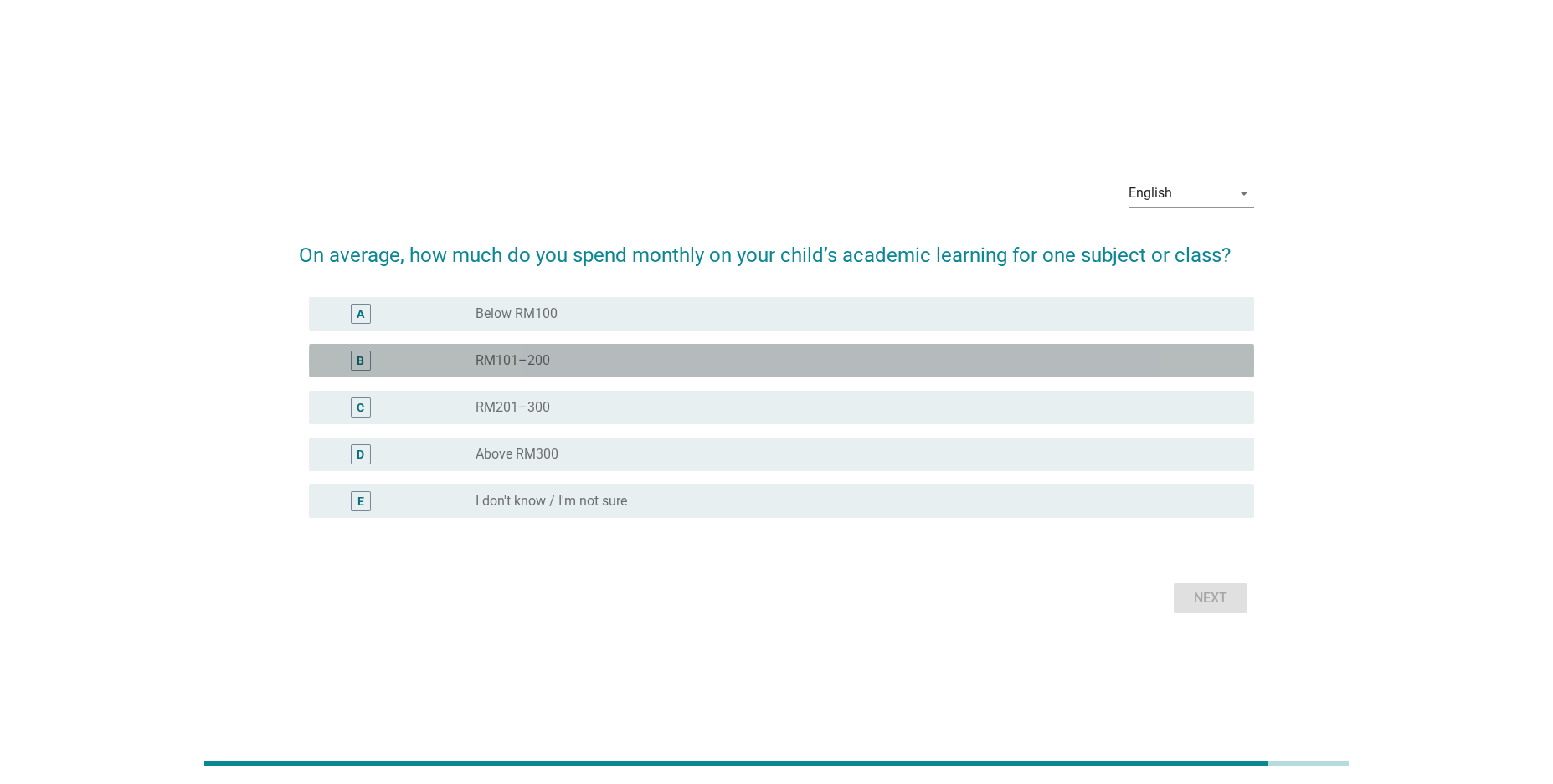
click at [554, 354] on div "radio_button_unchecked RM101–200" at bounding box center [852, 360] width 751 height 16
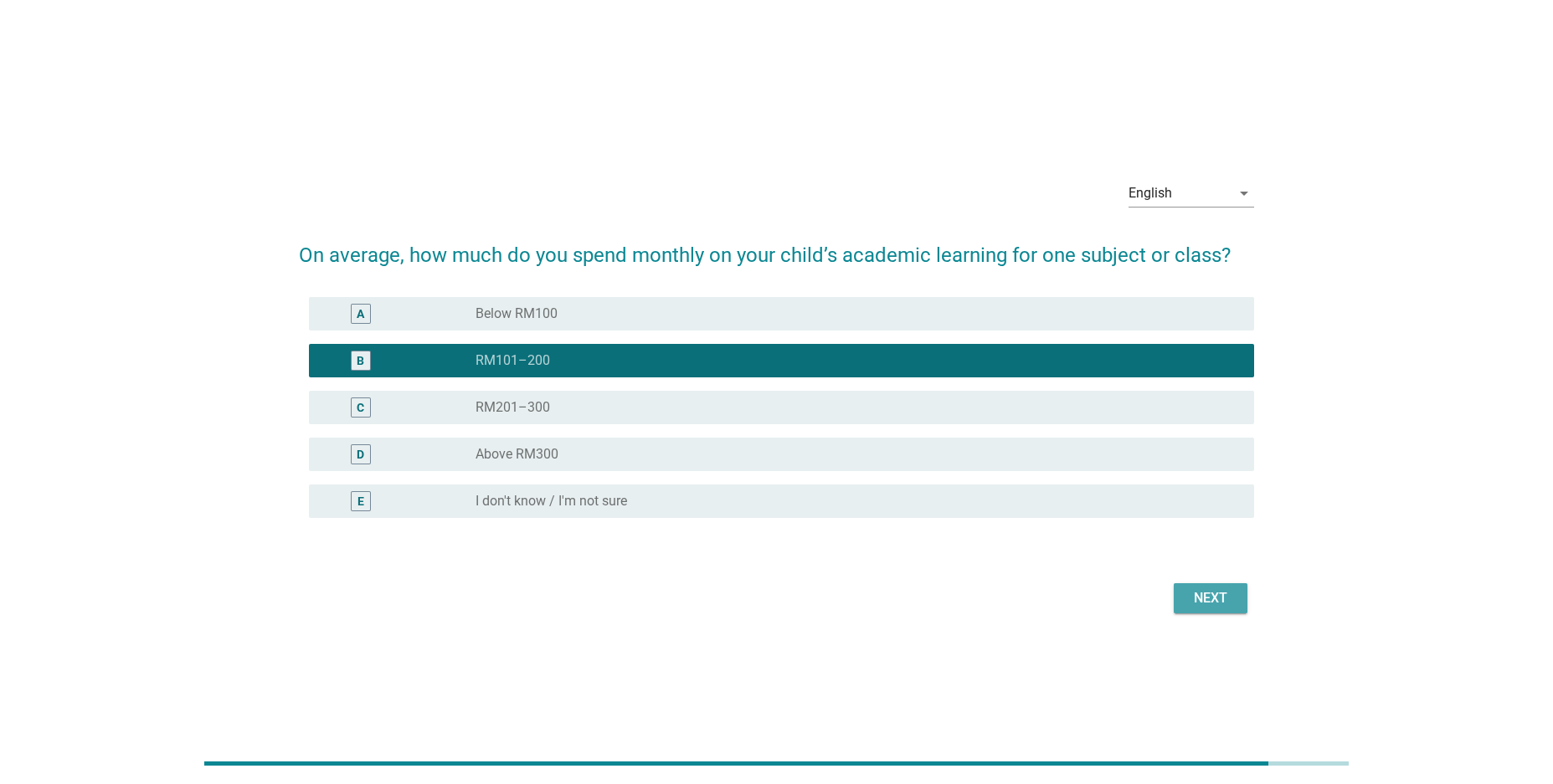
click at [1226, 595] on div "Next" at bounding box center [1210, 598] width 47 height 20
